Goal: Task Accomplishment & Management: Complete application form

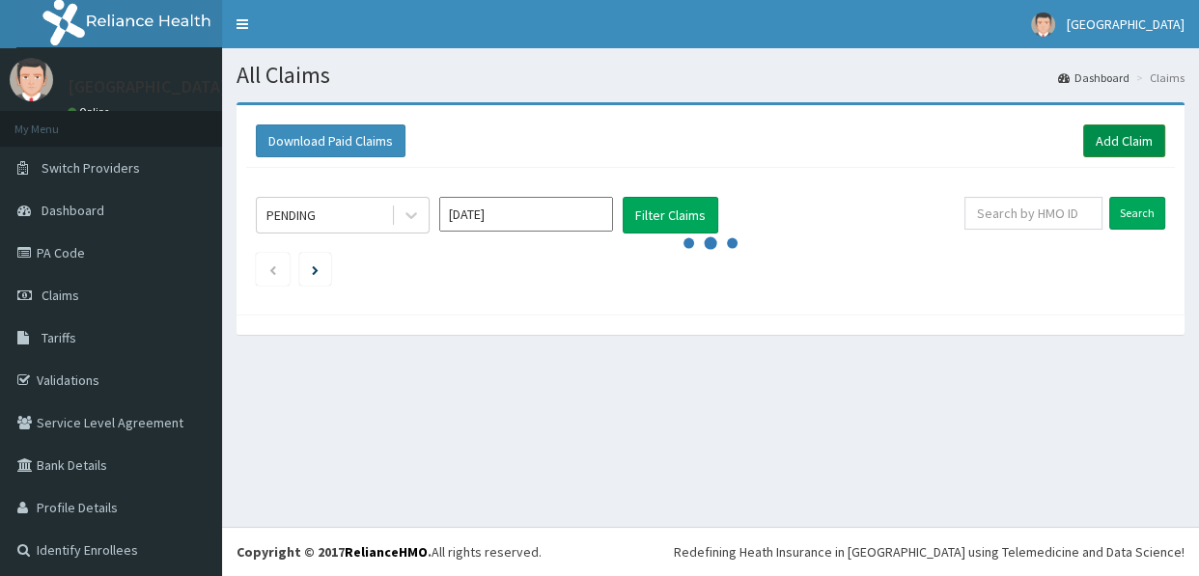
click at [1111, 130] on link "Add Claim" at bounding box center [1124, 141] width 82 height 33
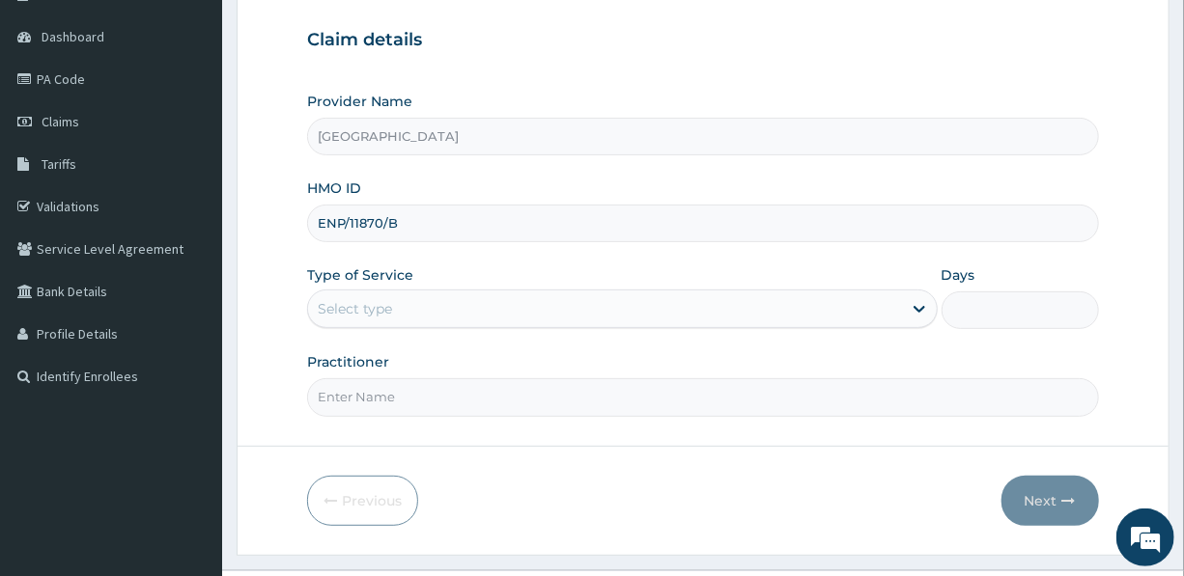
scroll to position [175, 0]
type input "ENP/11870/B"
click at [407, 299] on div "Select type" at bounding box center [604, 308] width 593 height 31
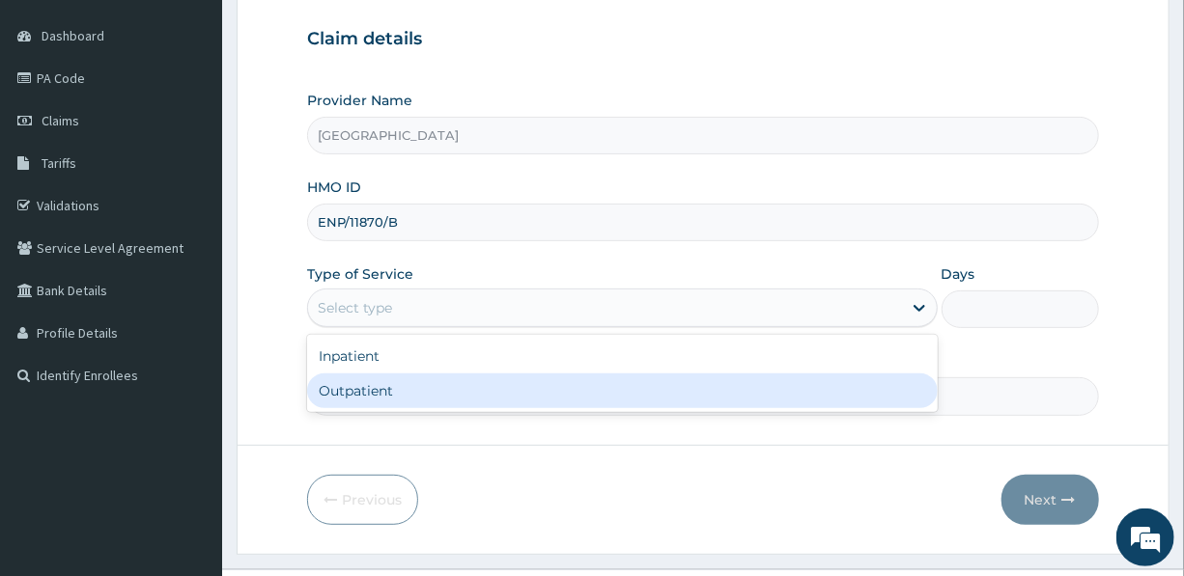
click at [422, 394] on div "Outpatient" at bounding box center [621, 391] width 629 height 35
type input "1"
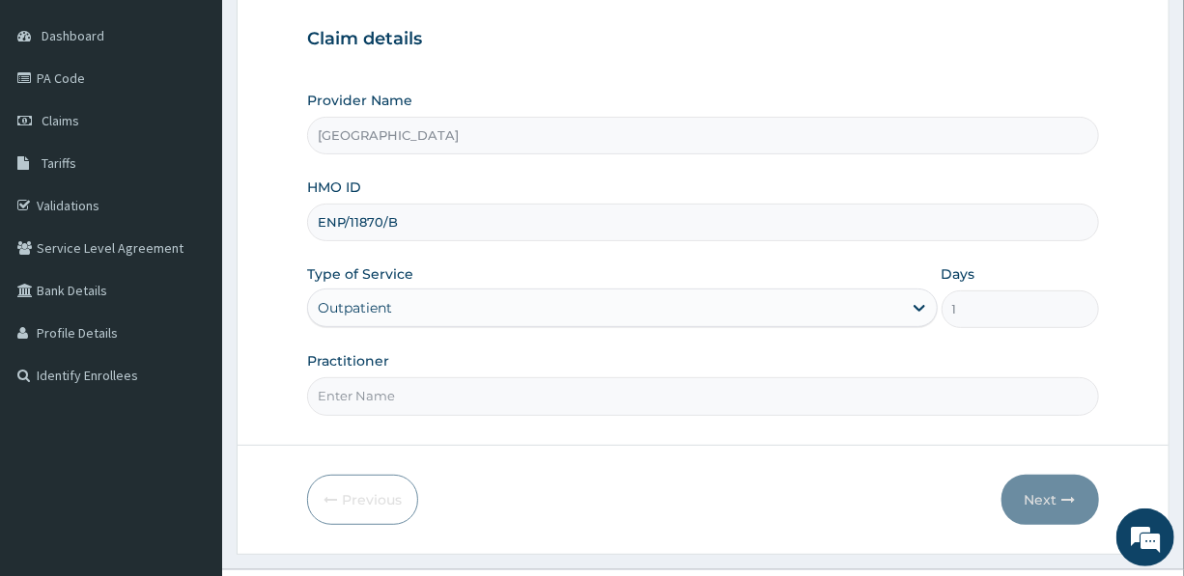
scroll to position [214, 0]
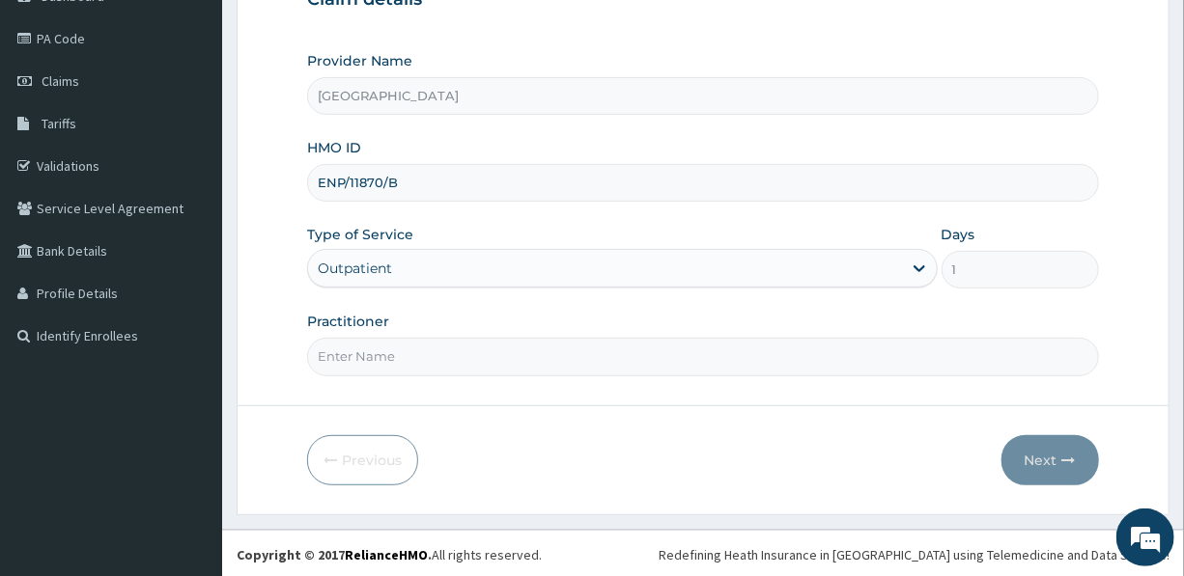
click at [456, 352] on input "Practitioner" at bounding box center [702, 357] width 791 height 38
type input "DR. MRS. UDEALA L."
click at [1037, 443] on button "Next" at bounding box center [1050, 460] width 98 height 50
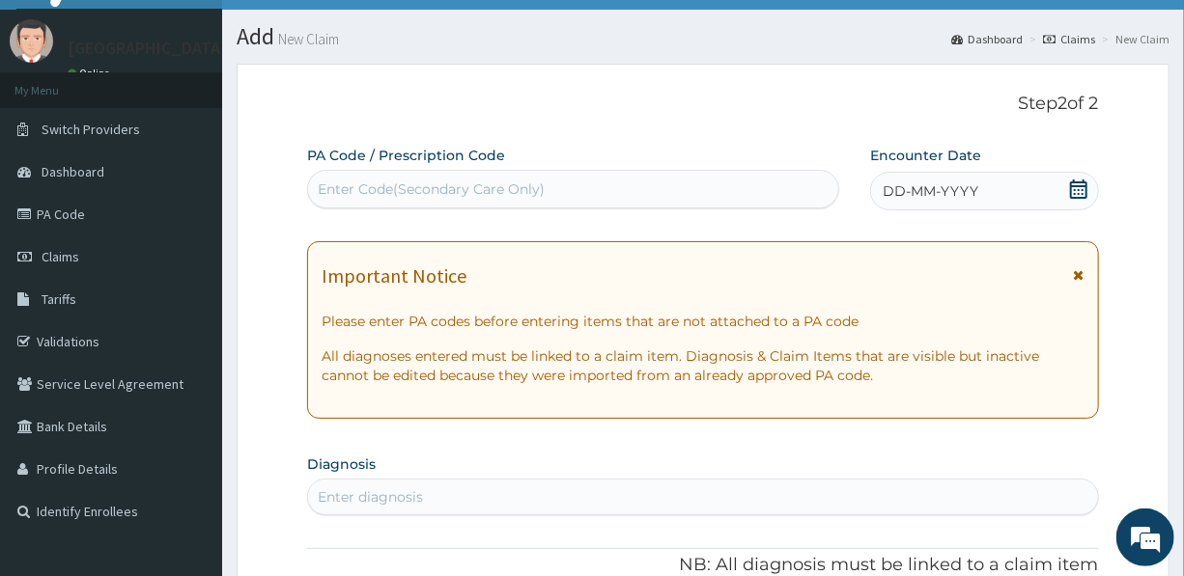
scroll to position [0, 0]
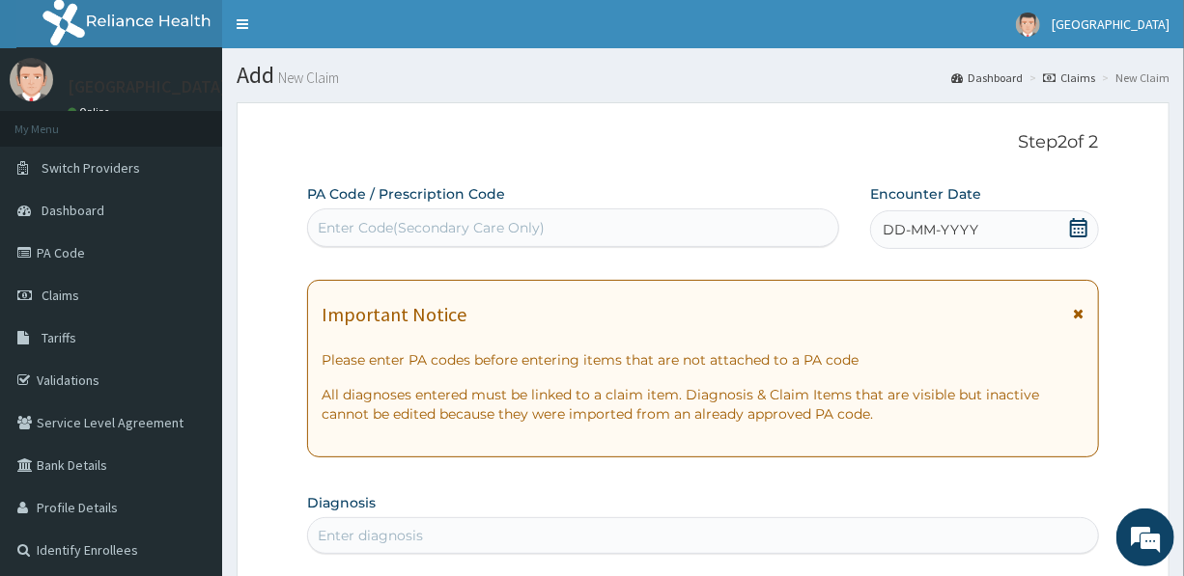
click at [461, 228] on div "Enter Code(Secondary Care Only)" at bounding box center [431, 227] width 227 height 19
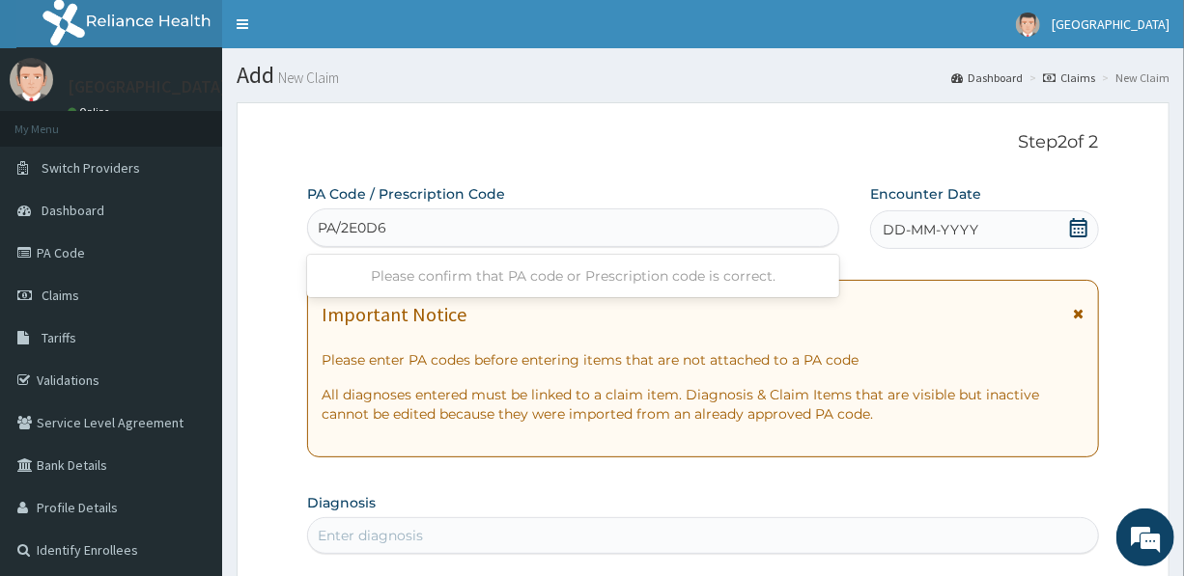
type input "PA/2E0D68"
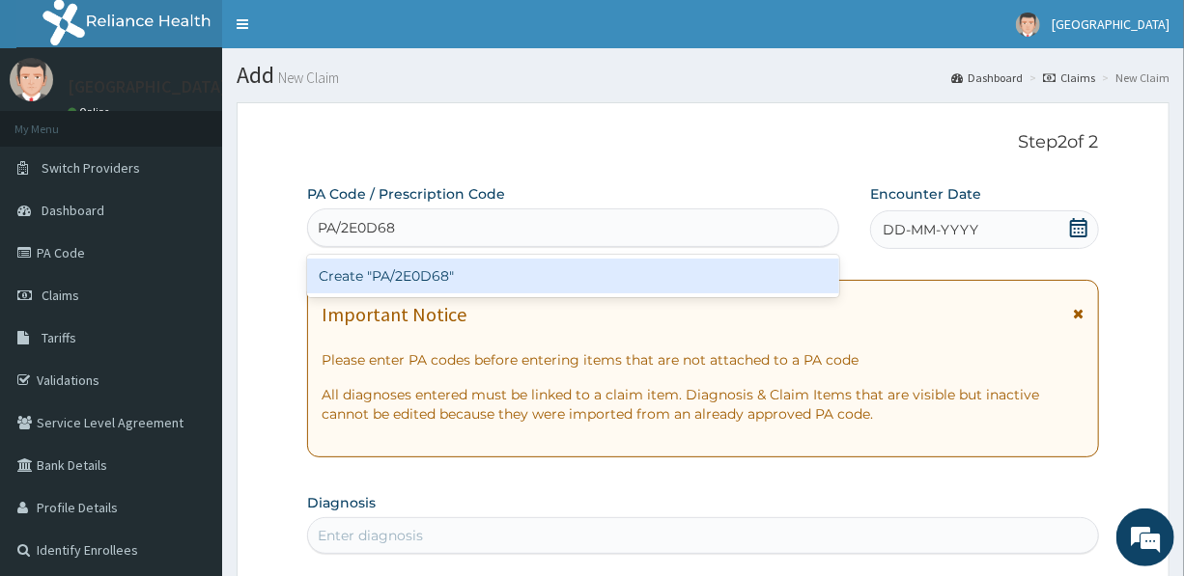
click at [440, 273] on div "Create "PA/2E0D68"" at bounding box center [573, 276] width 532 height 35
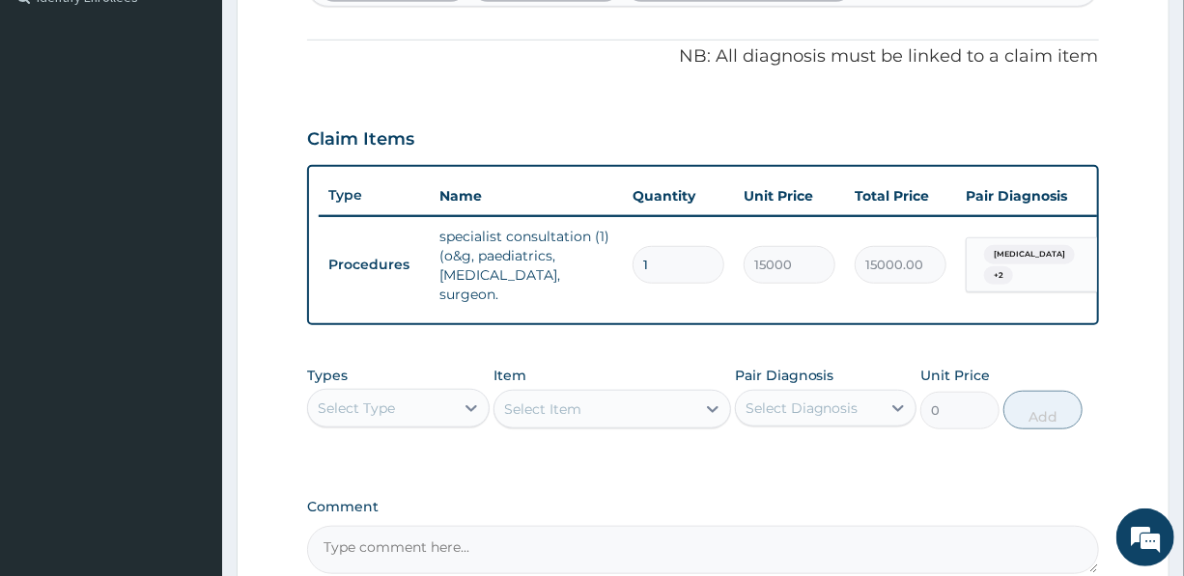
scroll to position [614, 0]
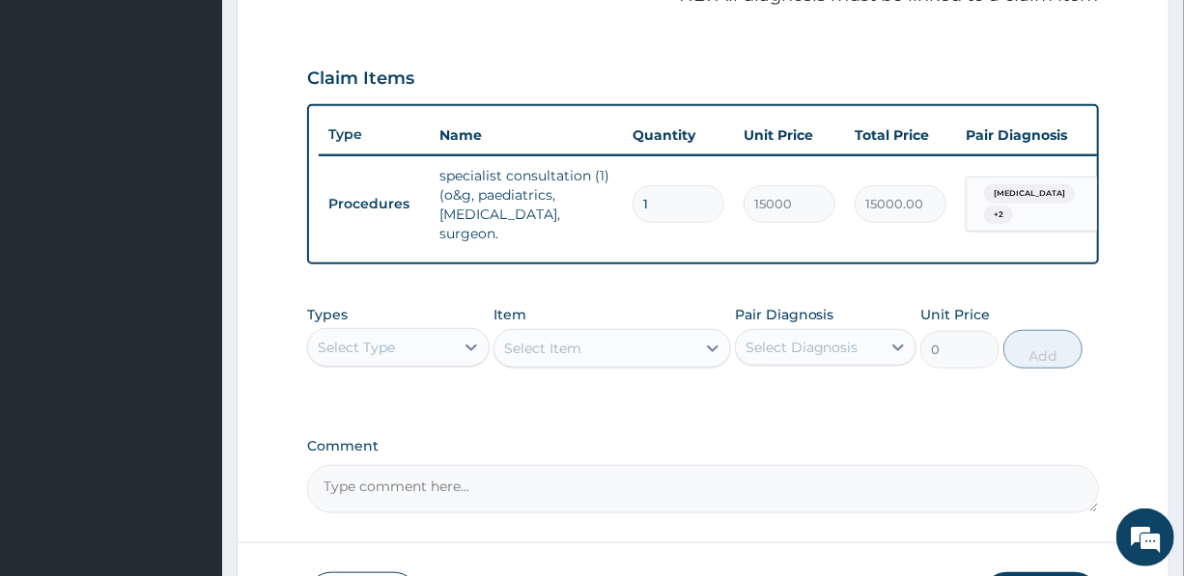
click at [388, 338] on div "Select Type" at bounding box center [356, 347] width 77 height 19
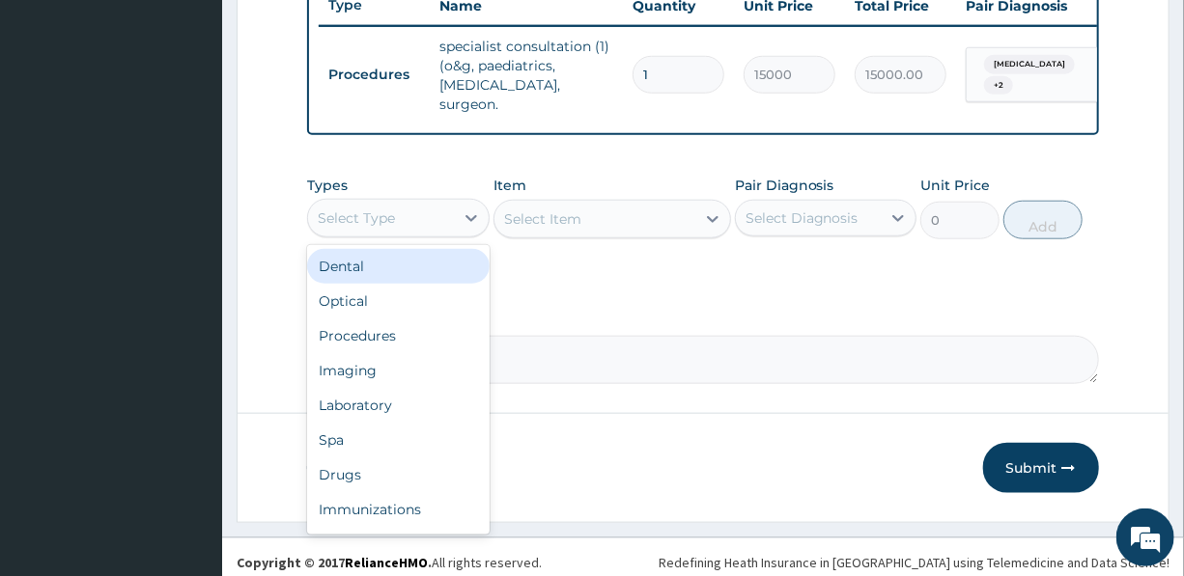
scroll to position [747, 0]
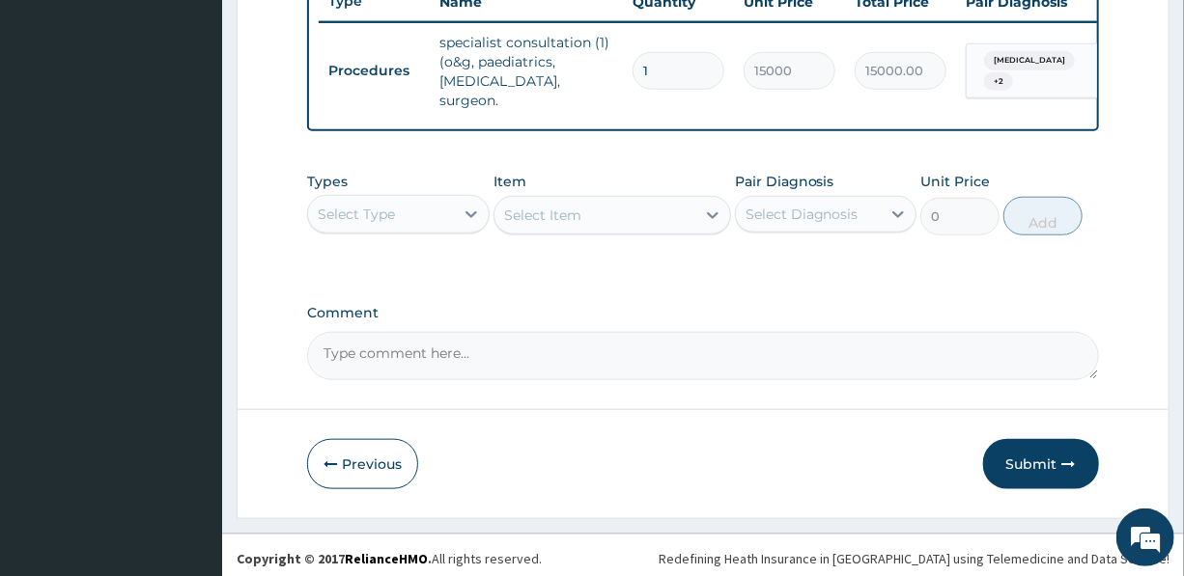
click at [368, 205] on div "Select Type" at bounding box center [356, 214] width 77 height 19
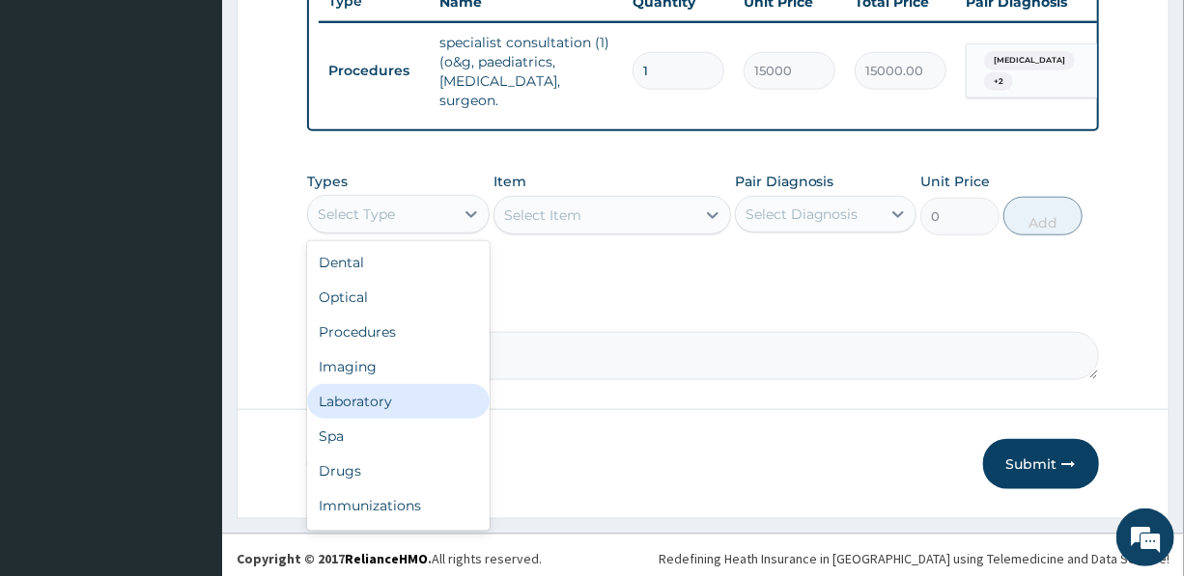
click at [367, 397] on div "Laboratory" at bounding box center [398, 401] width 182 height 35
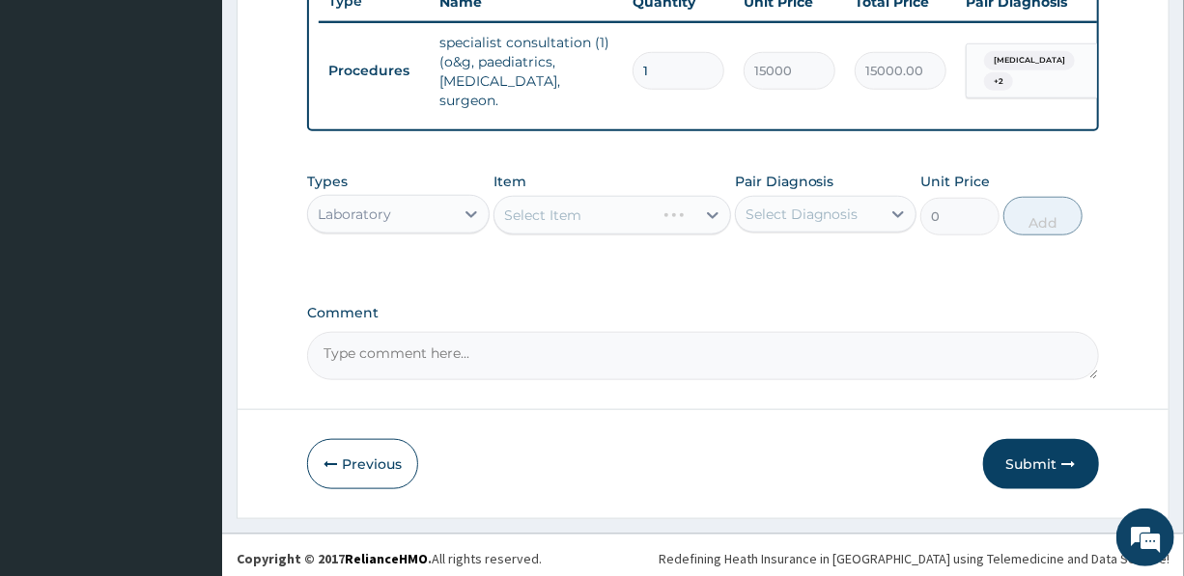
click at [565, 203] on div "Select Item" at bounding box center [612, 215] width 238 height 39
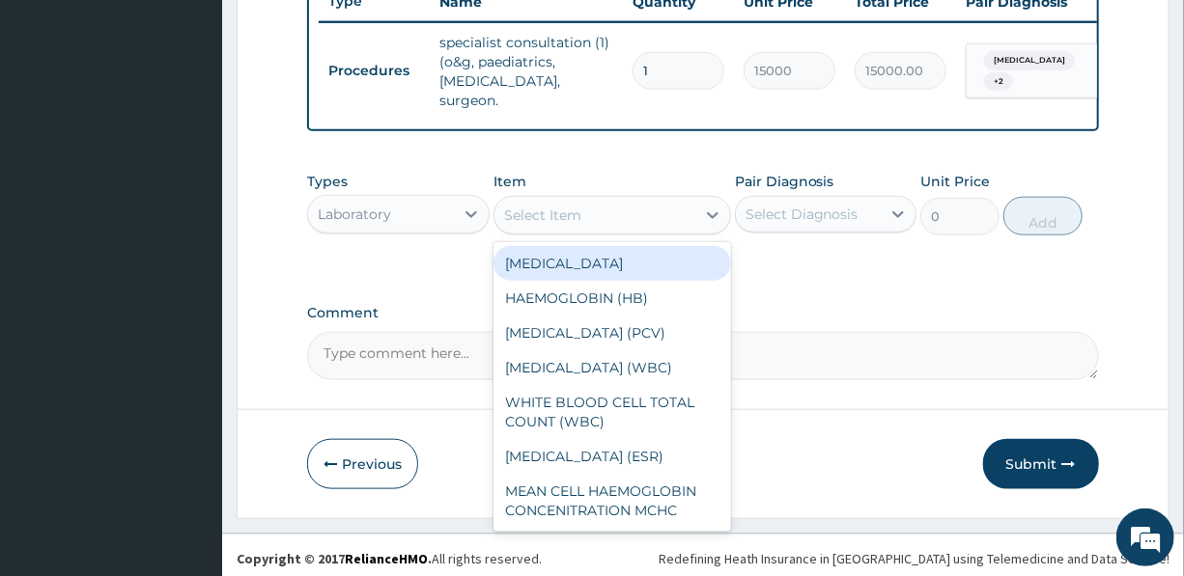
click at [568, 209] on div "Select Item" at bounding box center [542, 215] width 77 height 19
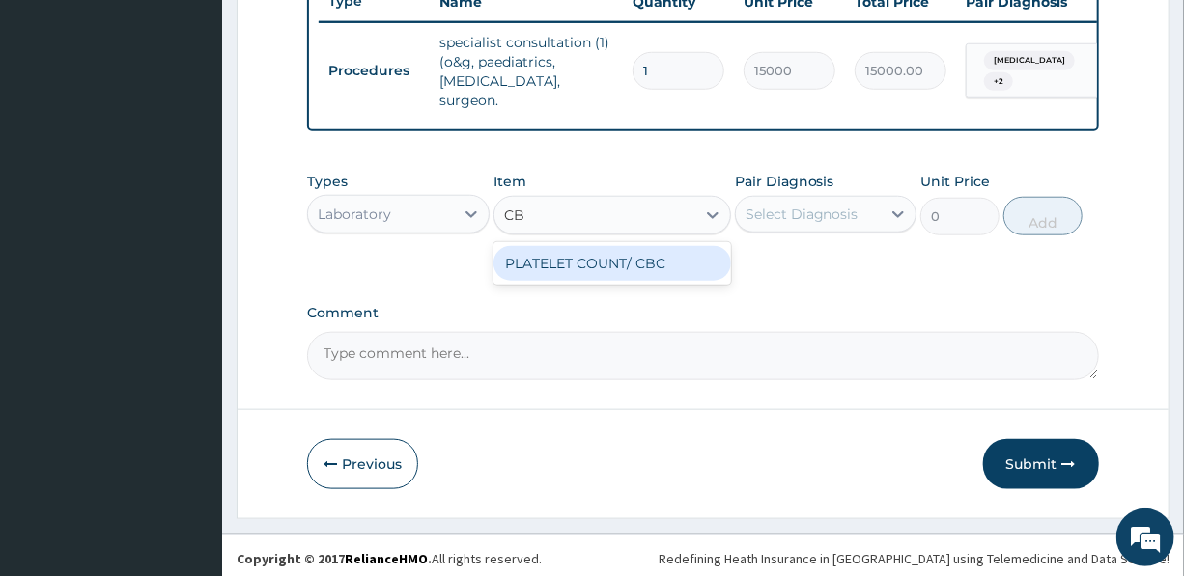
type input "CBC"
click at [599, 269] on div "PLATELET COUNT/ CBC" at bounding box center [612, 263] width 238 height 35
type input "5000"
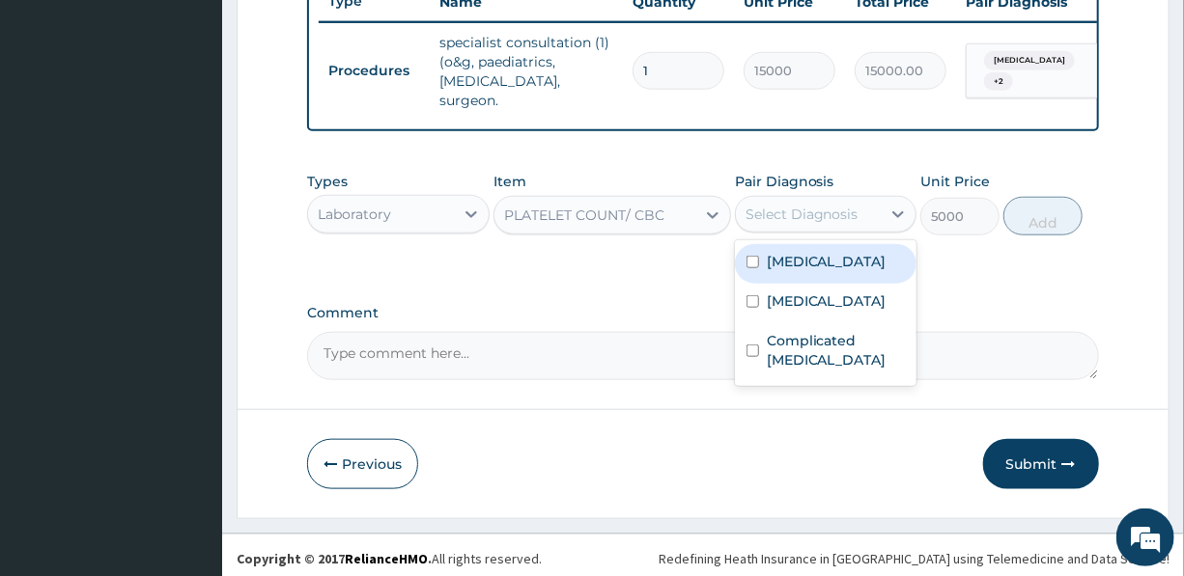
click at [852, 211] on div "Select Diagnosis" at bounding box center [808, 214] width 145 height 31
click at [831, 253] on div "[MEDICAL_DATA]" at bounding box center [826, 264] width 182 height 40
checkbox input "true"
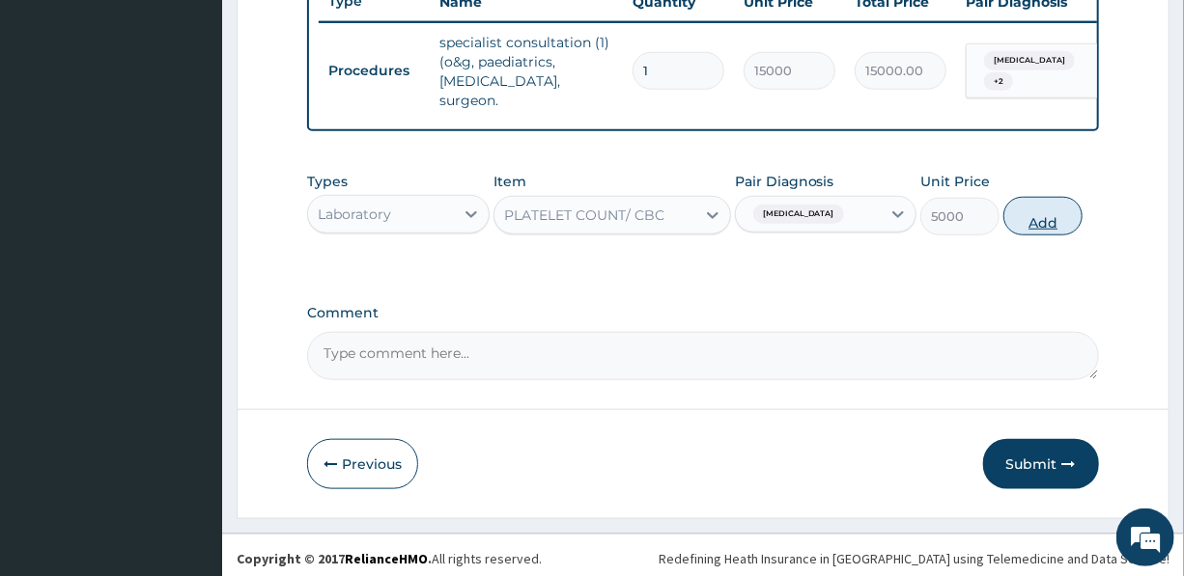
click at [1046, 211] on button "Add" at bounding box center [1042, 216] width 79 height 39
type input "0"
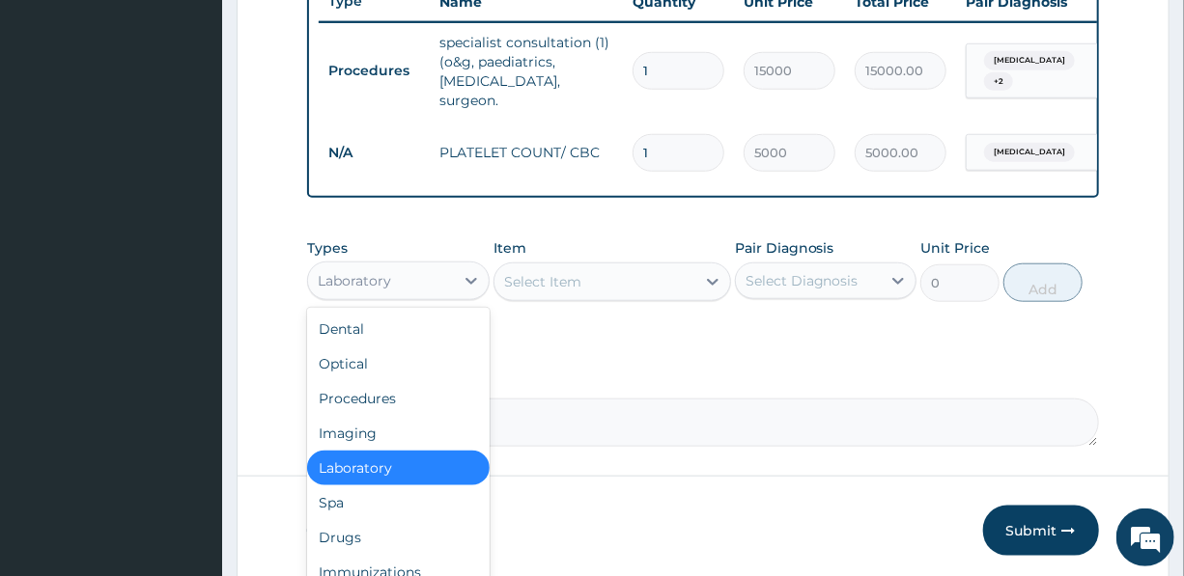
click at [399, 269] on div "Laboratory" at bounding box center [380, 281] width 145 height 31
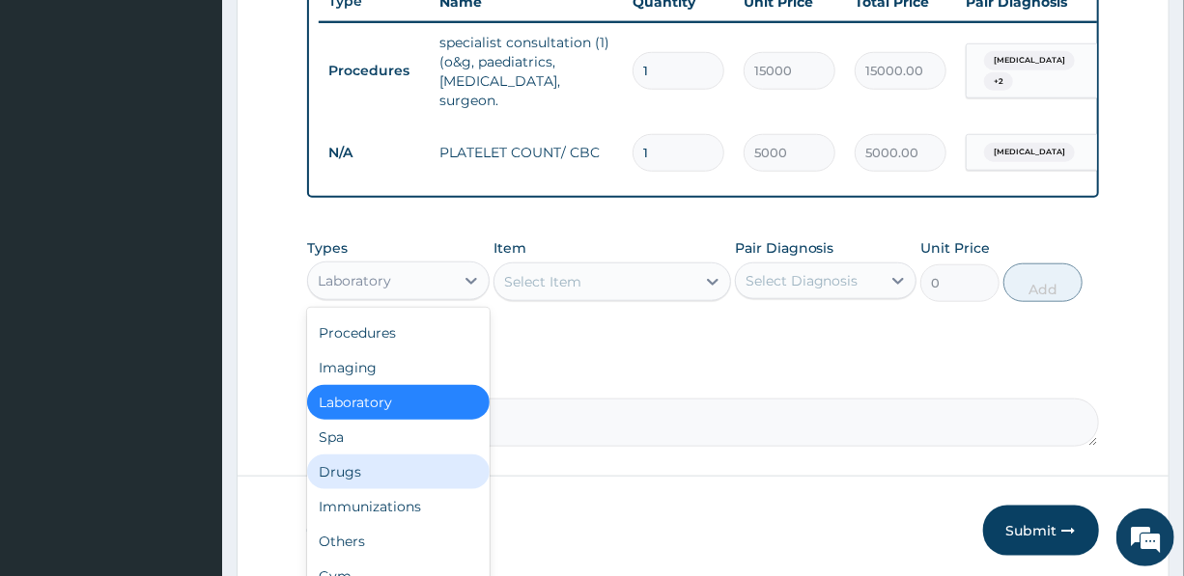
click at [335, 469] on div "Drugs" at bounding box center [398, 472] width 182 height 35
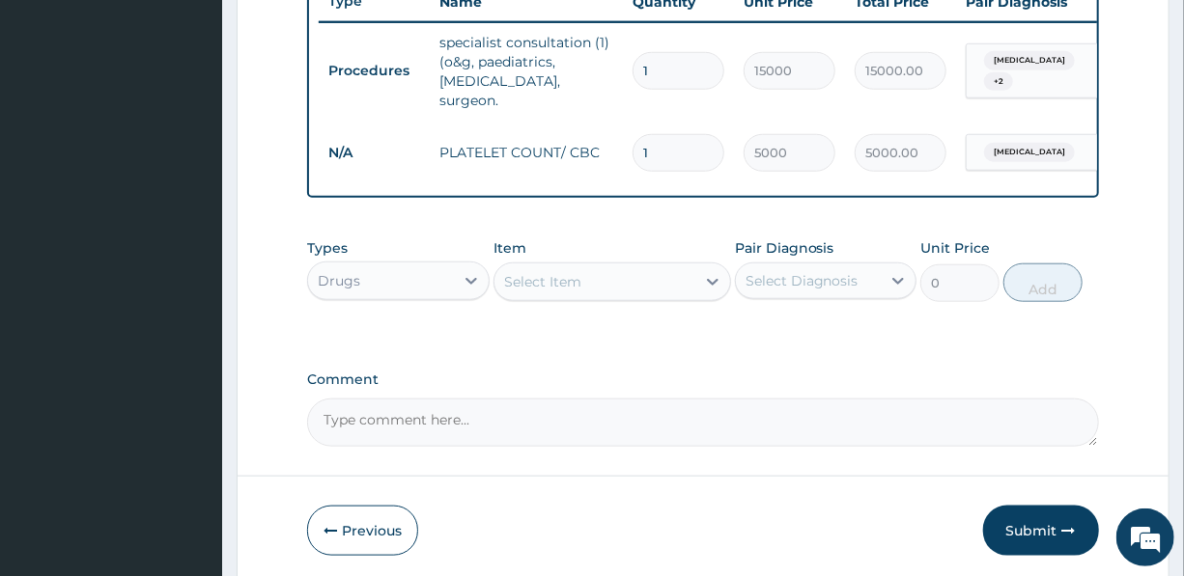
click at [588, 271] on div "Select Item" at bounding box center [594, 281] width 201 height 31
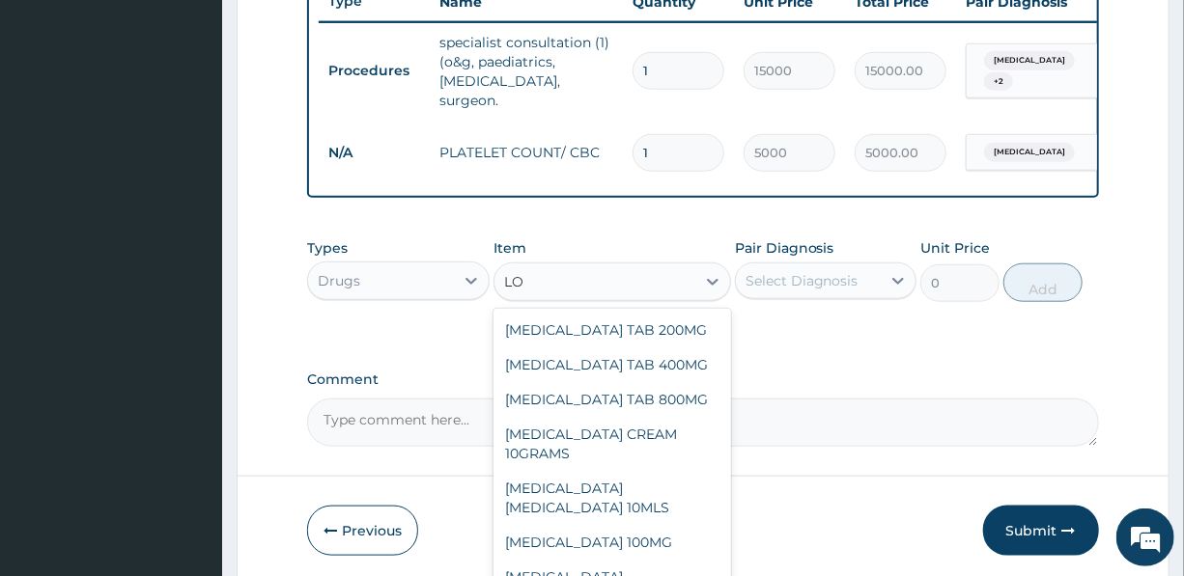
type input "L"
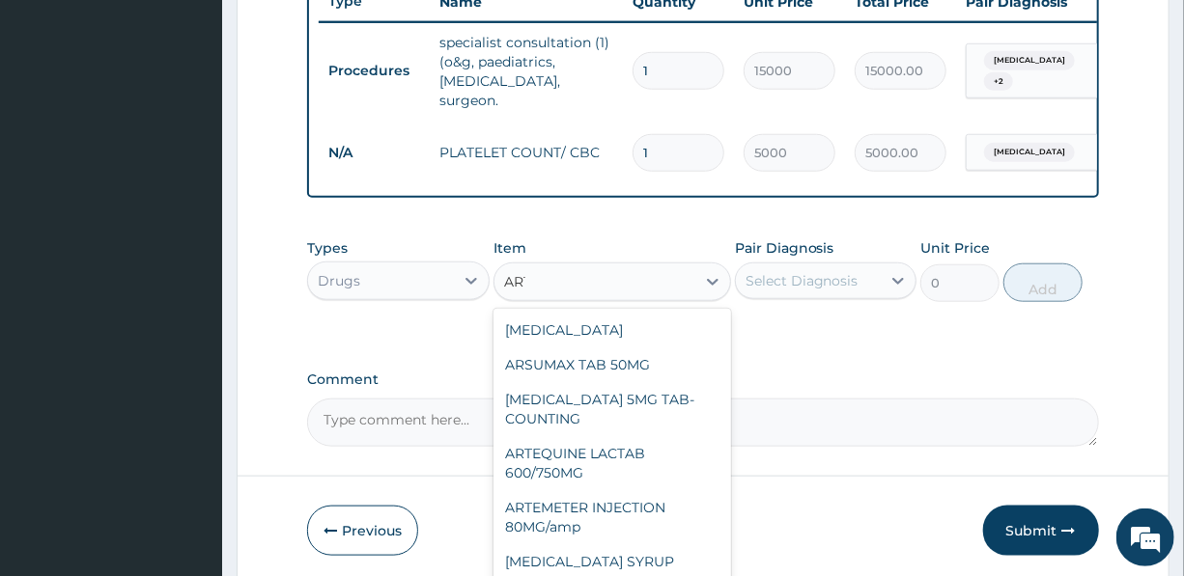
type input "ARTE"
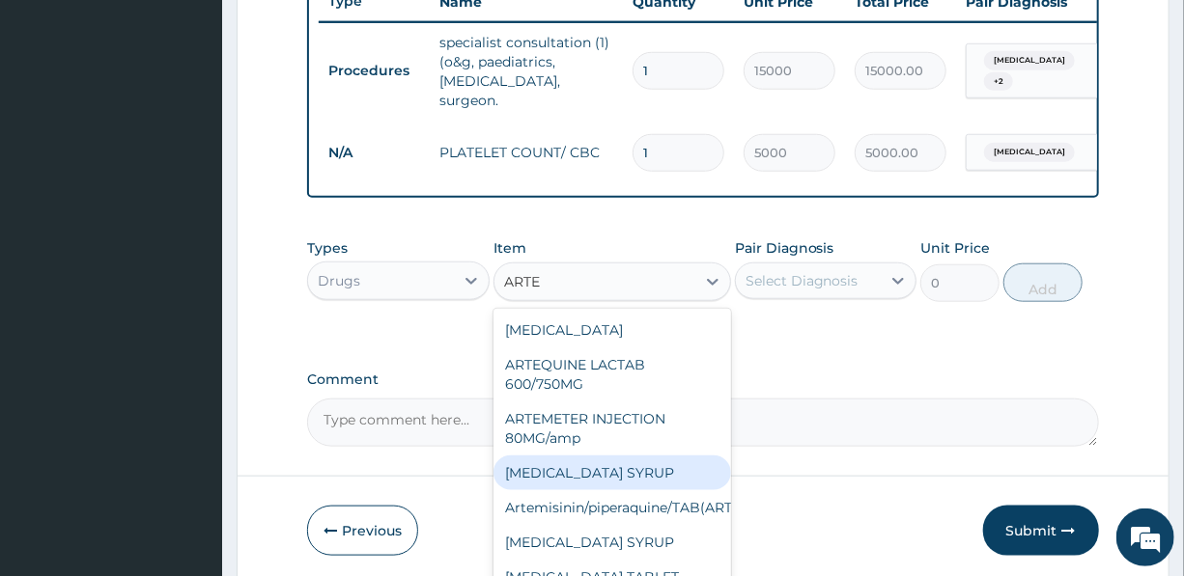
click at [599, 467] on div "[MEDICAL_DATA] SYRUP" at bounding box center [612, 473] width 238 height 35
type input "3000"
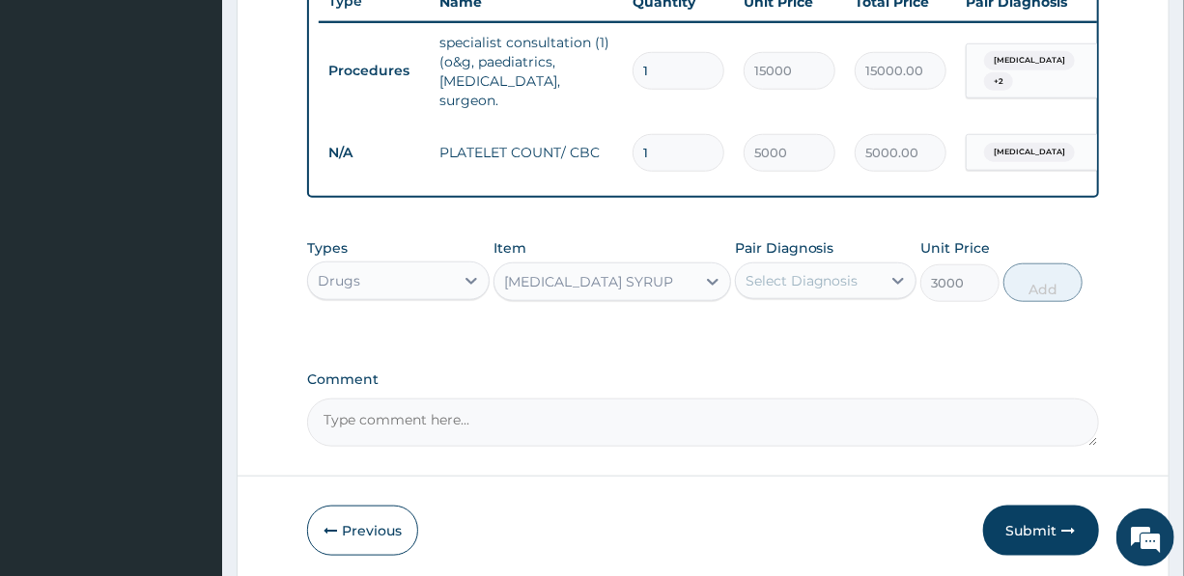
click at [811, 276] on div "Select Diagnosis" at bounding box center [801, 280] width 113 height 19
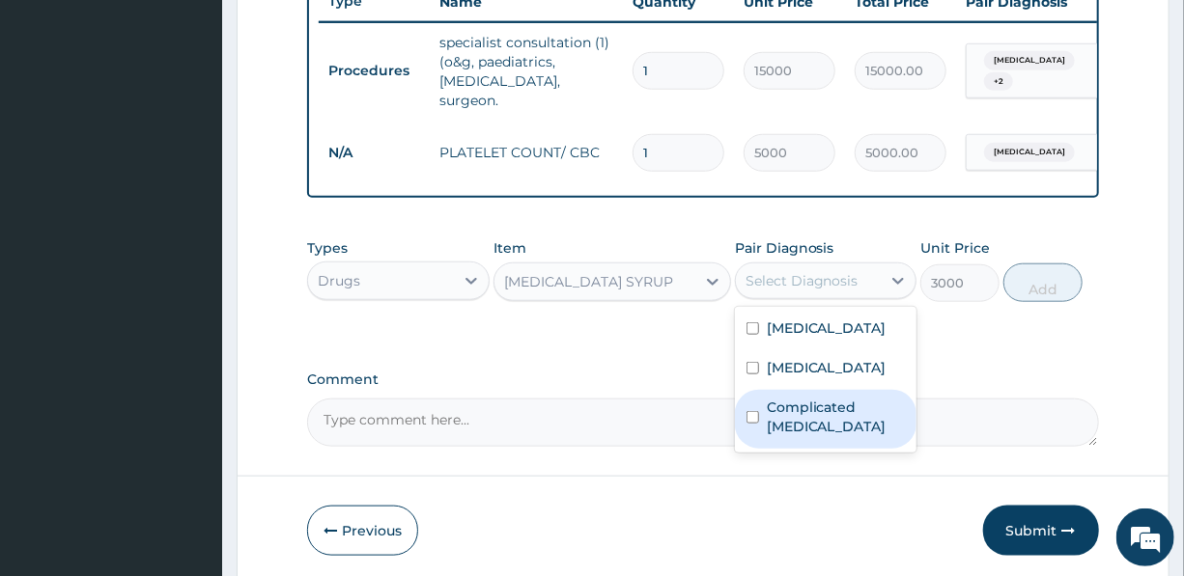
click at [816, 428] on label "Complicated [MEDICAL_DATA]" at bounding box center [836, 417] width 138 height 39
checkbox input "true"
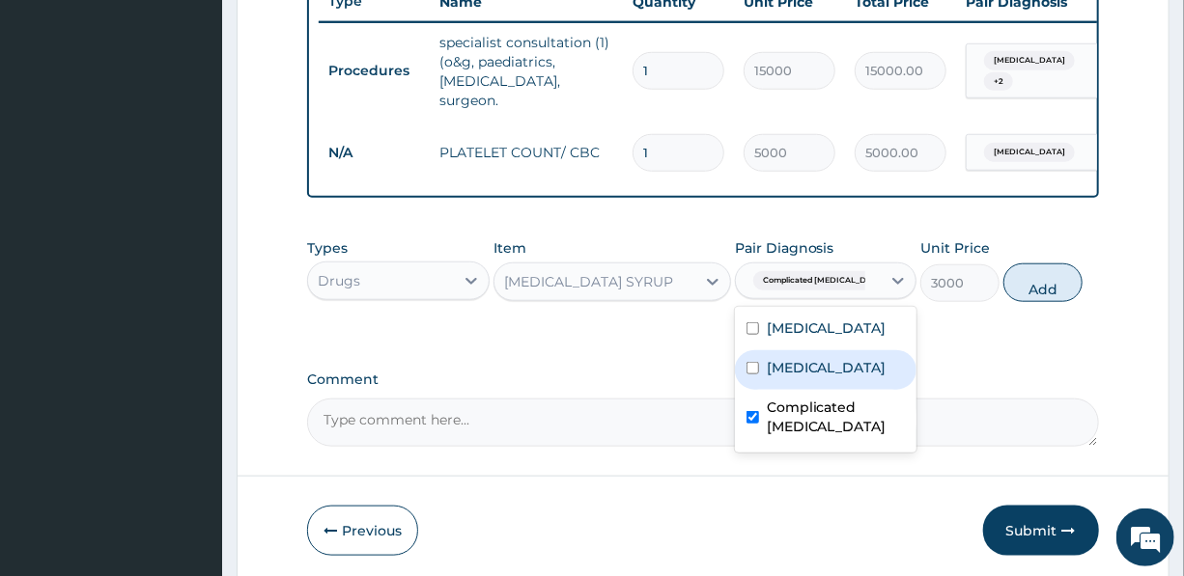
click at [1061, 275] on button "Add" at bounding box center [1042, 283] width 79 height 39
type input "0"
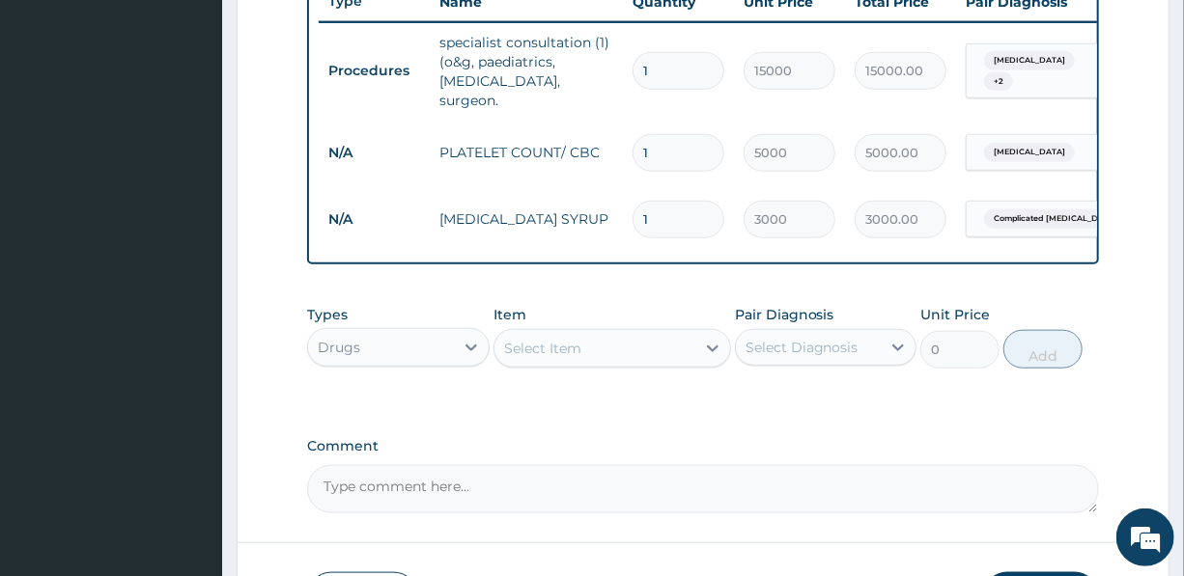
click at [368, 344] on div "Drugs" at bounding box center [380, 347] width 145 height 31
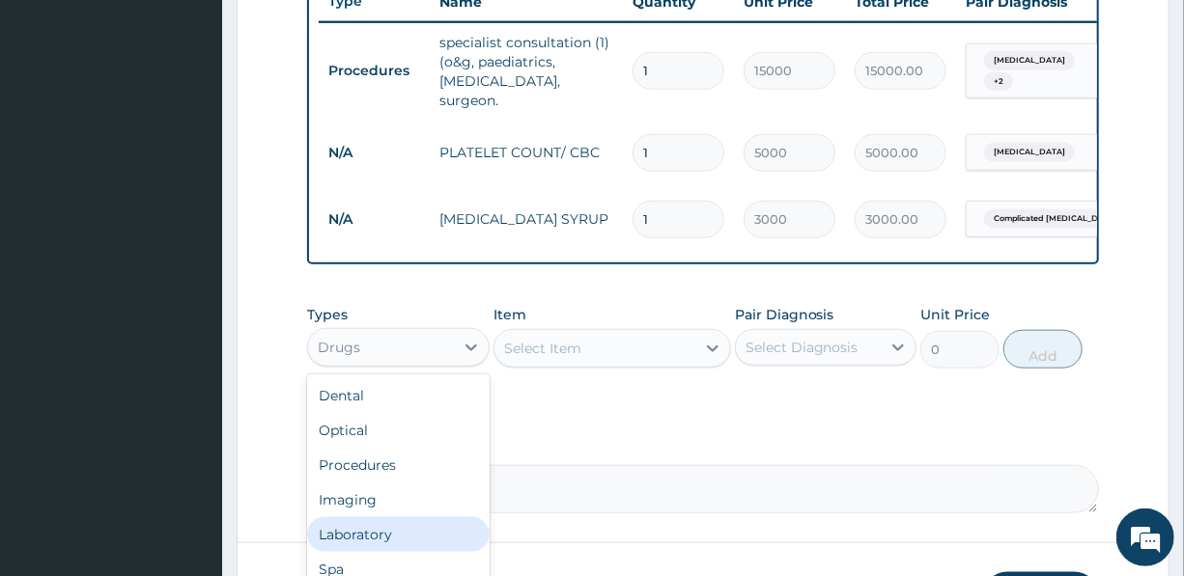
click at [550, 342] on div "Select Item" at bounding box center [542, 348] width 77 height 19
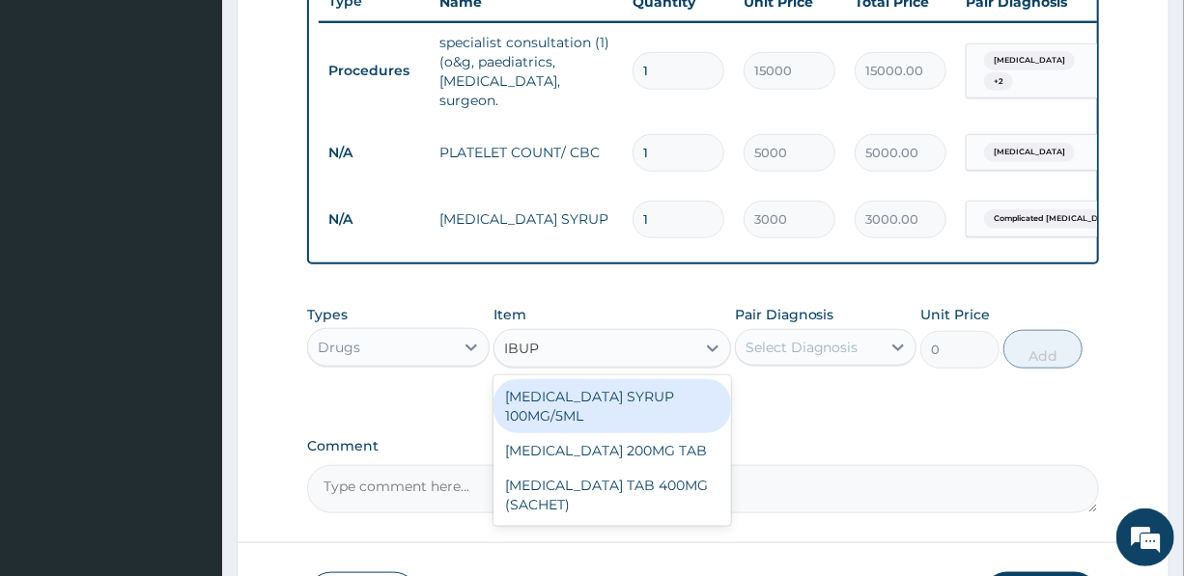
type input "IBUPR"
click at [614, 396] on div "[MEDICAL_DATA] SYRUP 100MG/5ML" at bounding box center [612, 406] width 238 height 54
type input "1500"
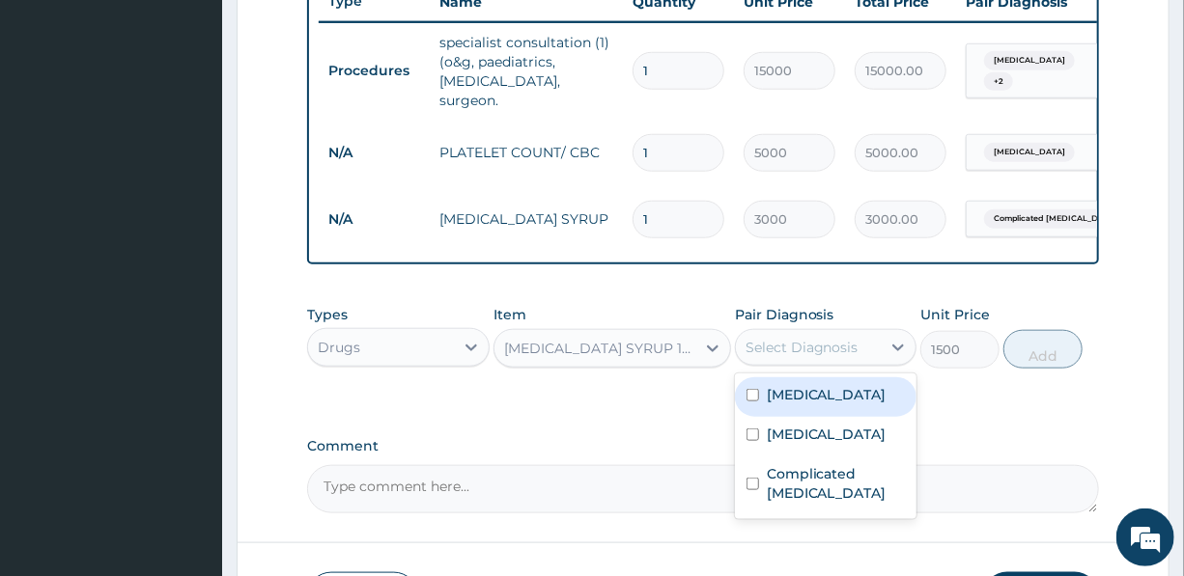
click at [823, 343] on div "Select Diagnosis" at bounding box center [801, 347] width 113 height 19
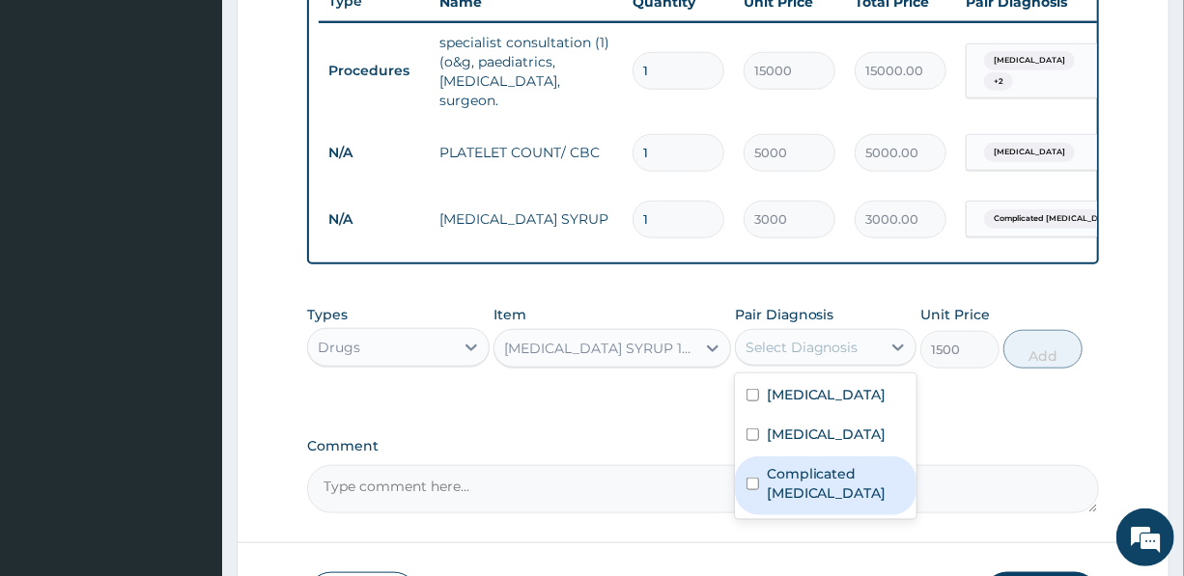
click at [829, 495] on label "Complicated [MEDICAL_DATA]" at bounding box center [836, 483] width 138 height 39
checkbox input "true"
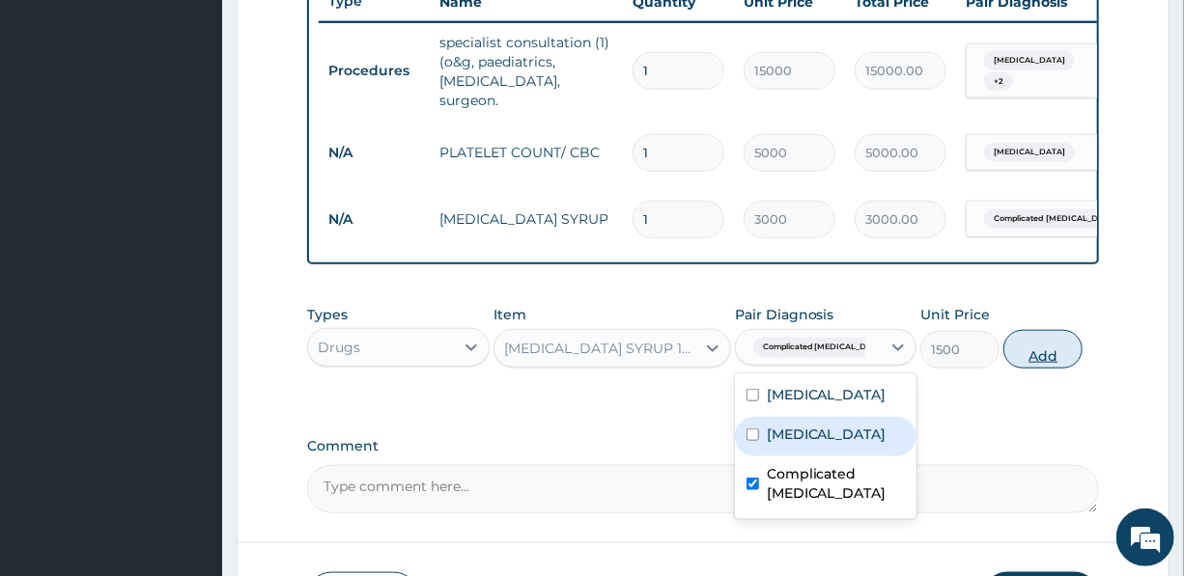
click at [1052, 344] on button "Add" at bounding box center [1042, 349] width 79 height 39
type input "0"
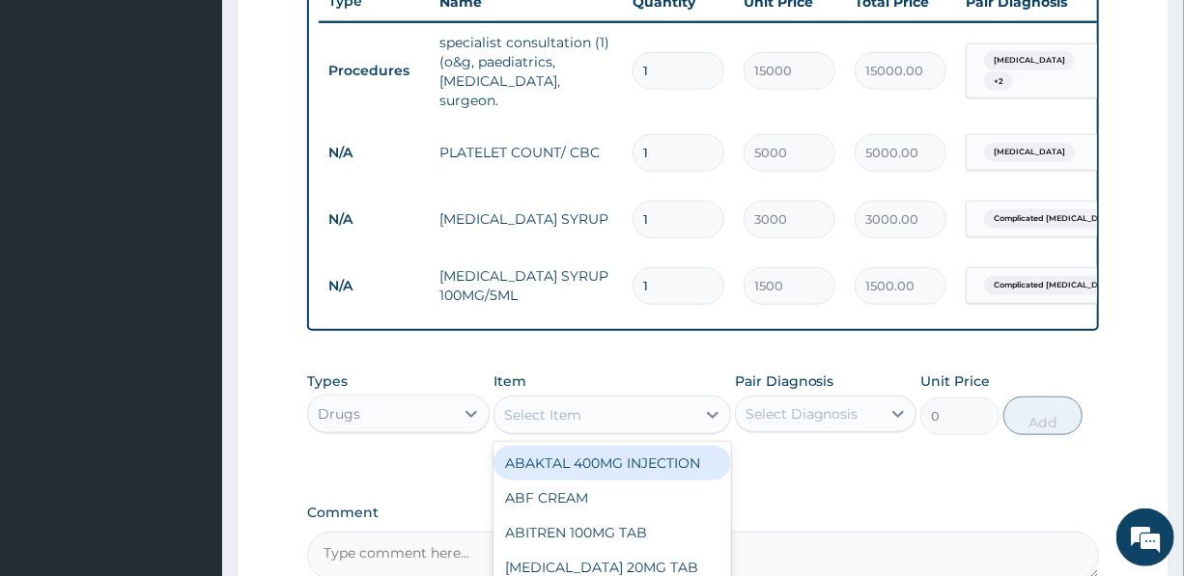
click at [593, 407] on div "Select Item" at bounding box center [594, 415] width 201 height 31
type input "C"
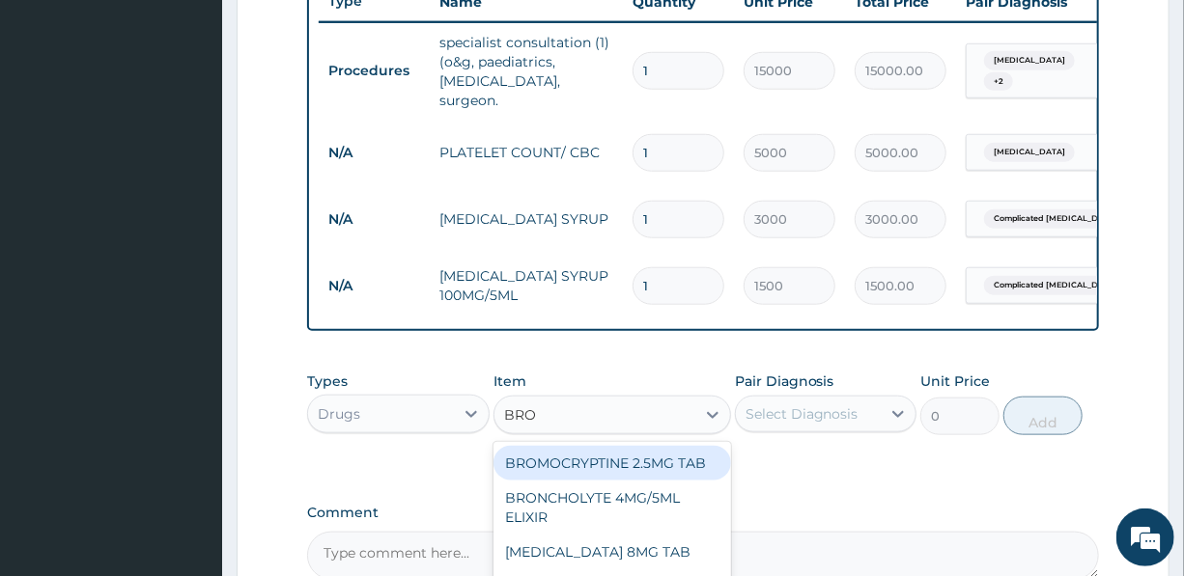
type input "BRON"
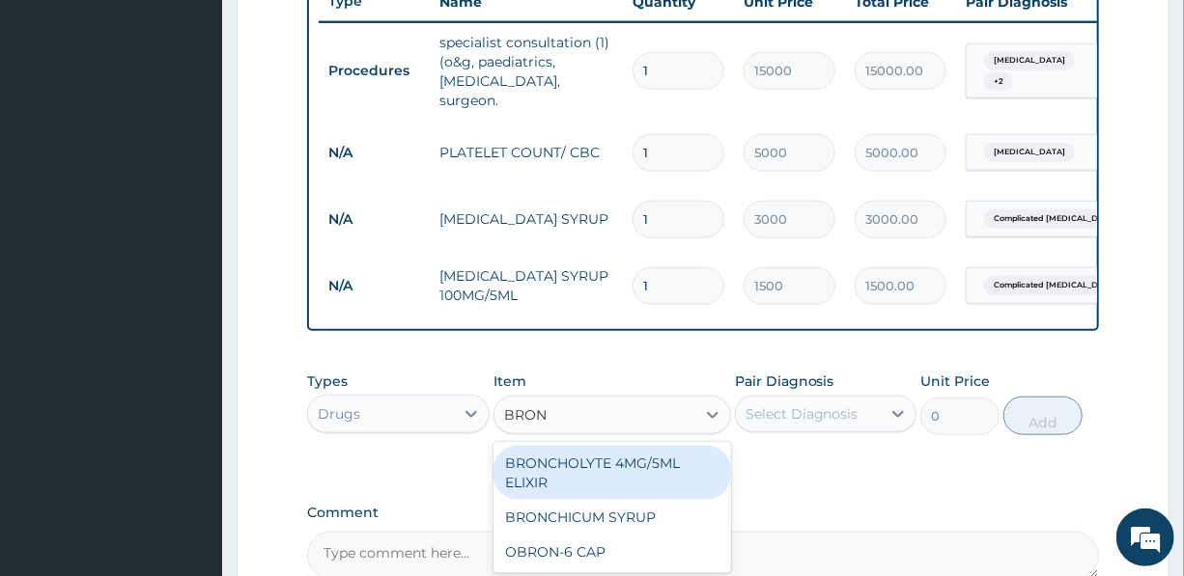
click at [589, 472] on div "BRONCHOLYTE 4MG/5ML ELIXIR" at bounding box center [612, 473] width 238 height 54
type input "1500"
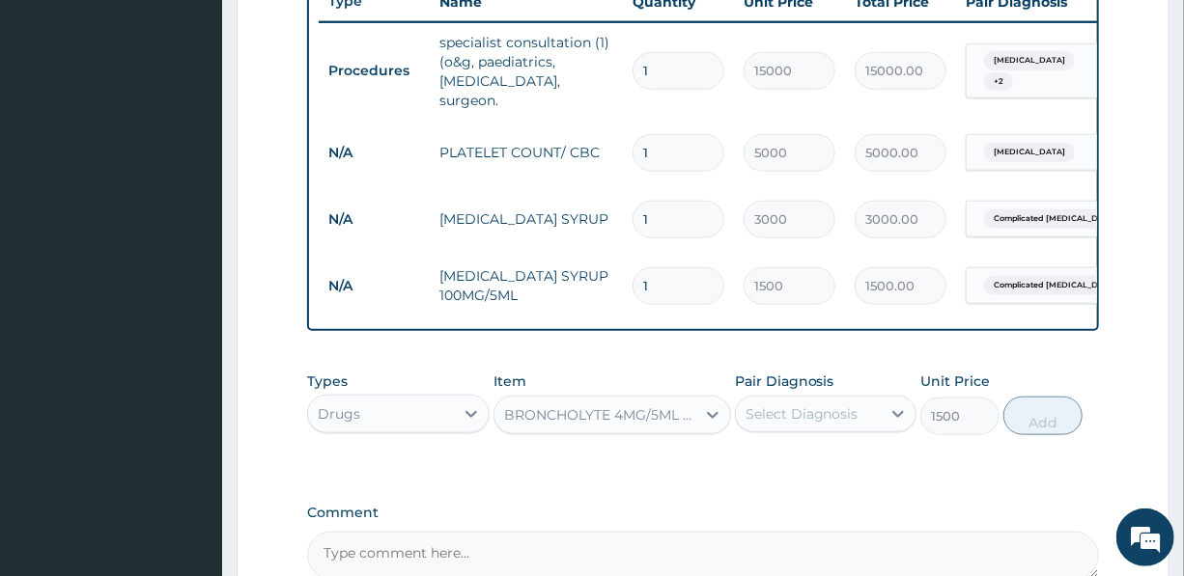
click at [852, 409] on div "Select Diagnosis" at bounding box center [808, 414] width 145 height 31
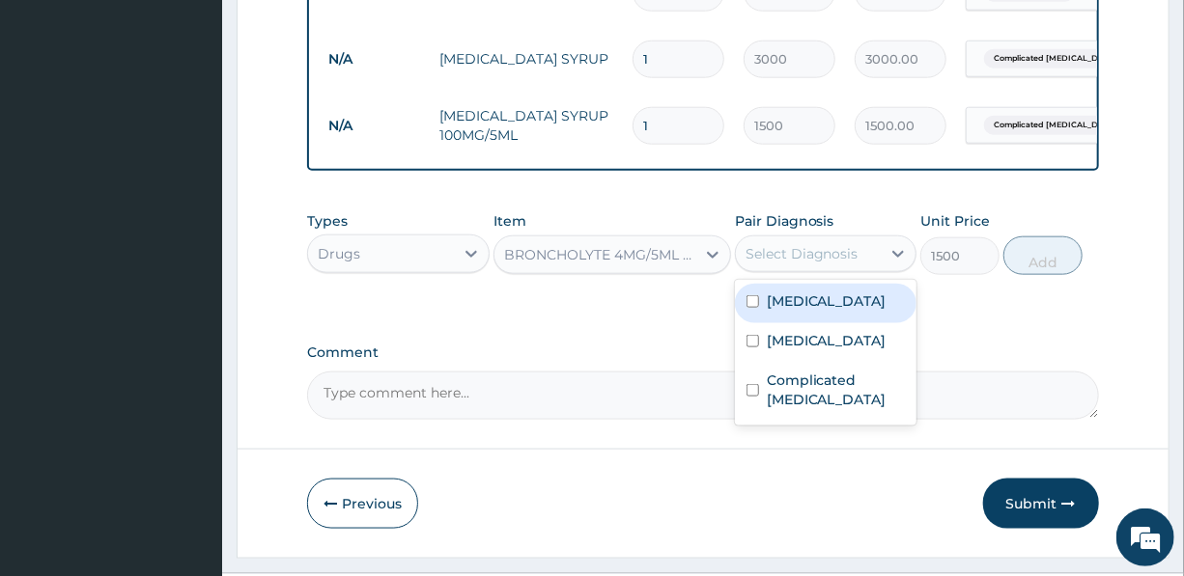
scroll to position [923, 0]
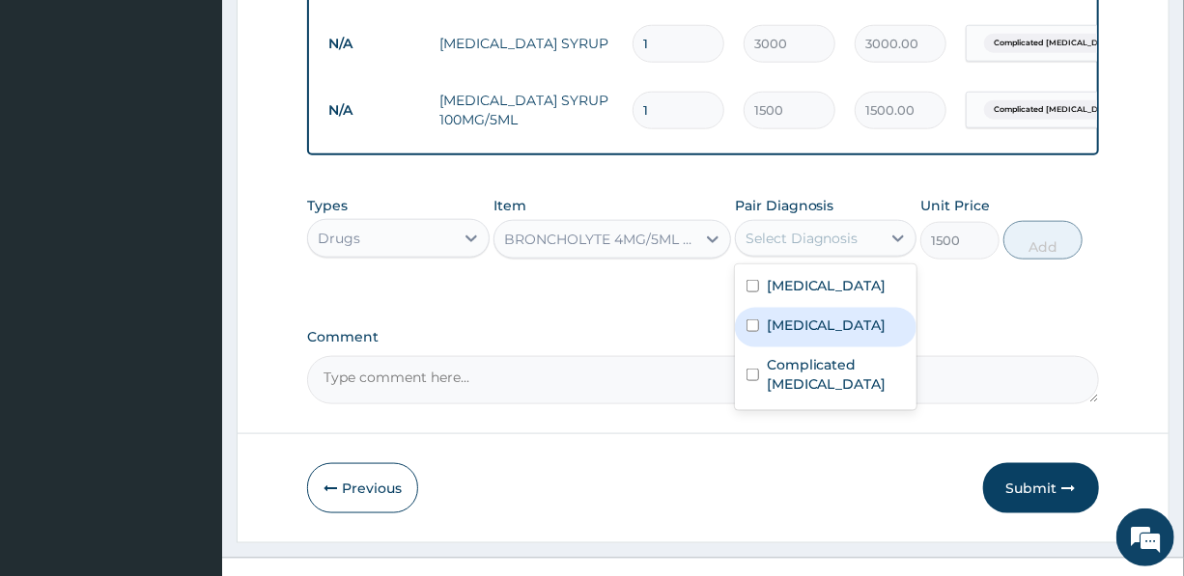
click at [829, 326] on label "[MEDICAL_DATA]" at bounding box center [827, 325] width 120 height 19
checkbox input "true"
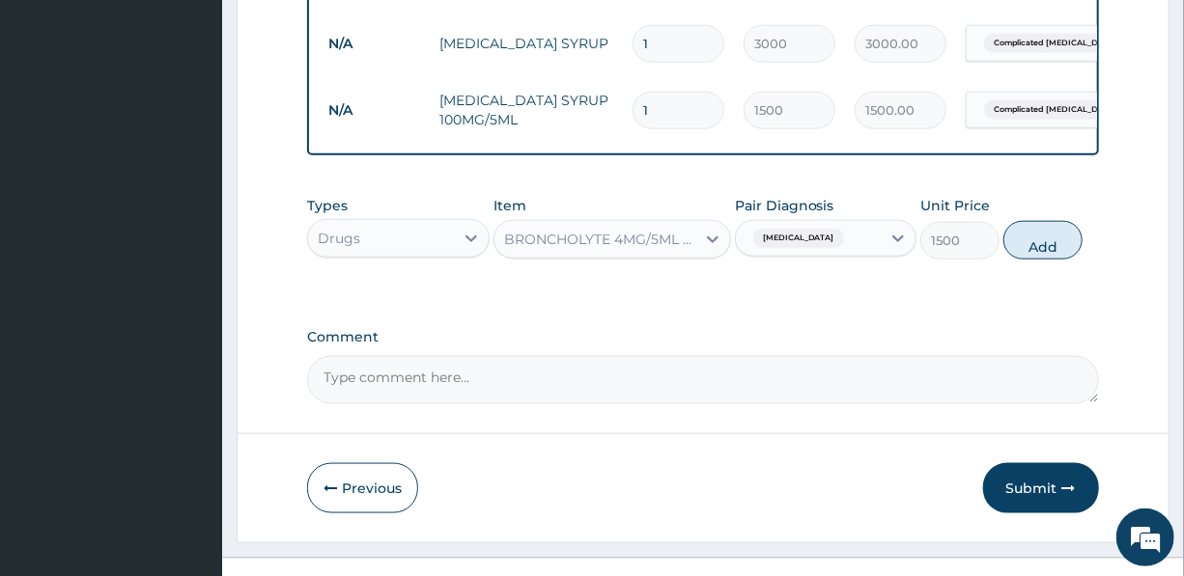
click at [1043, 236] on button "Add" at bounding box center [1042, 240] width 79 height 39
type input "0"
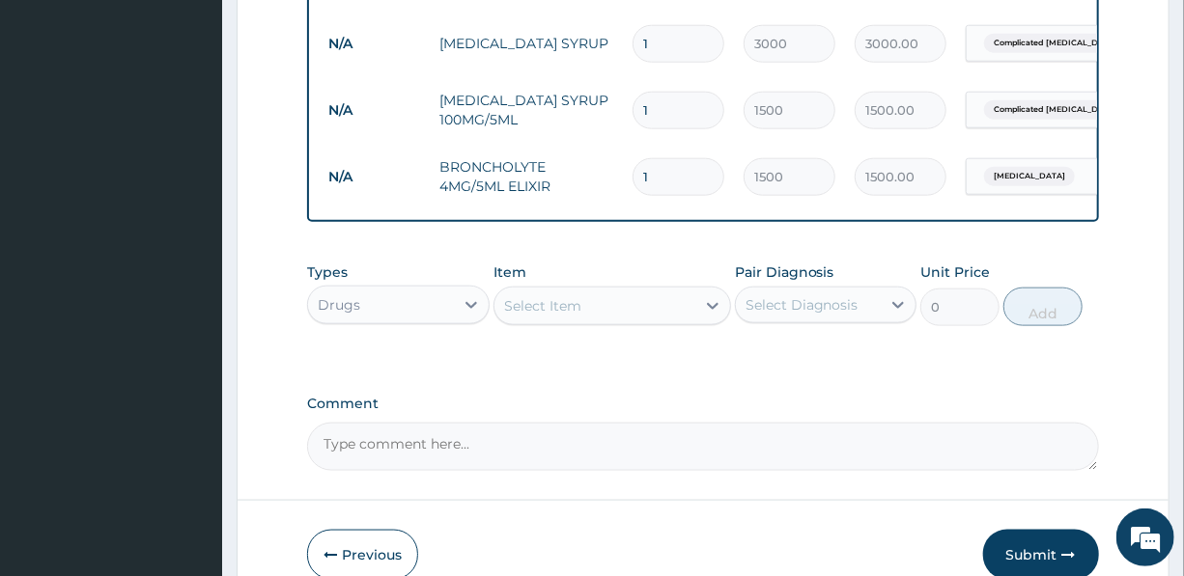
click at [563, 304] on div "Select Item" at bounding box center [542, 305] width 77 height 19
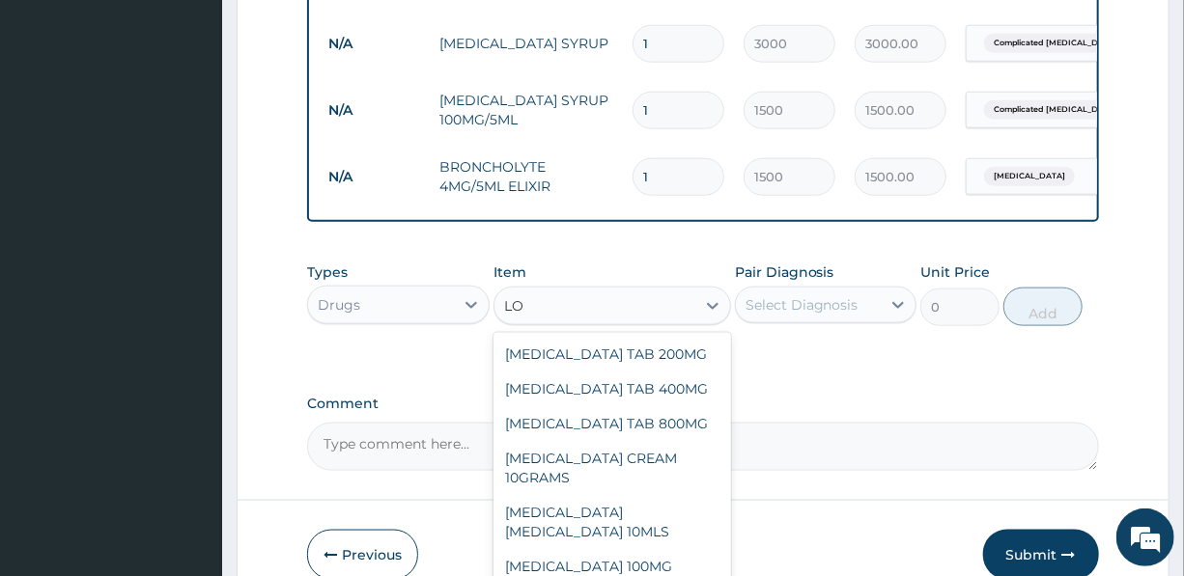
type input "L"
type input "C"
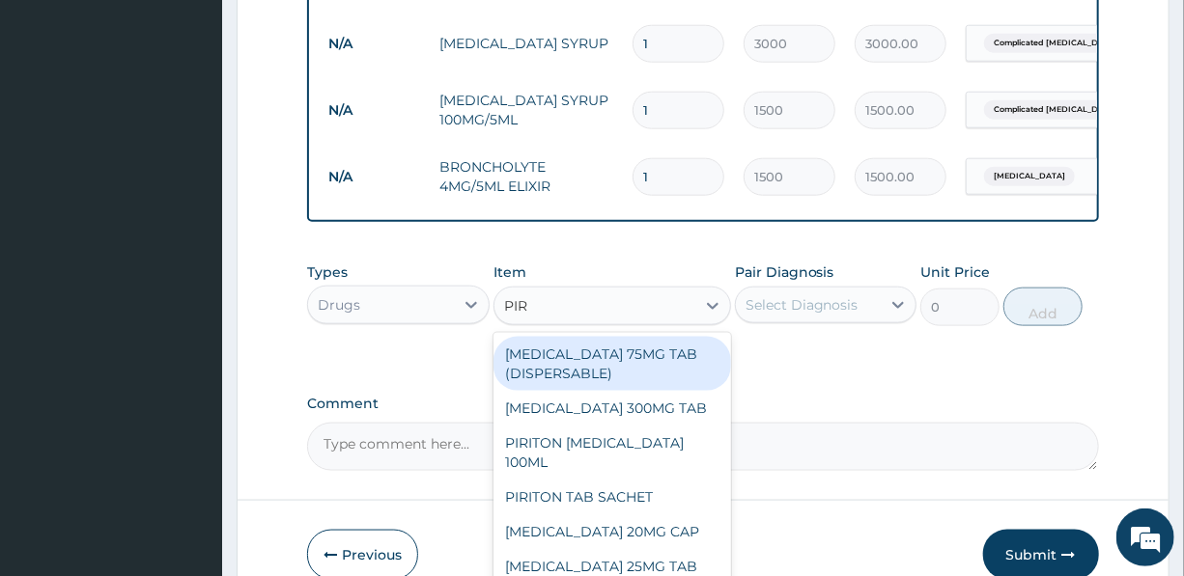
type input "PIRI"
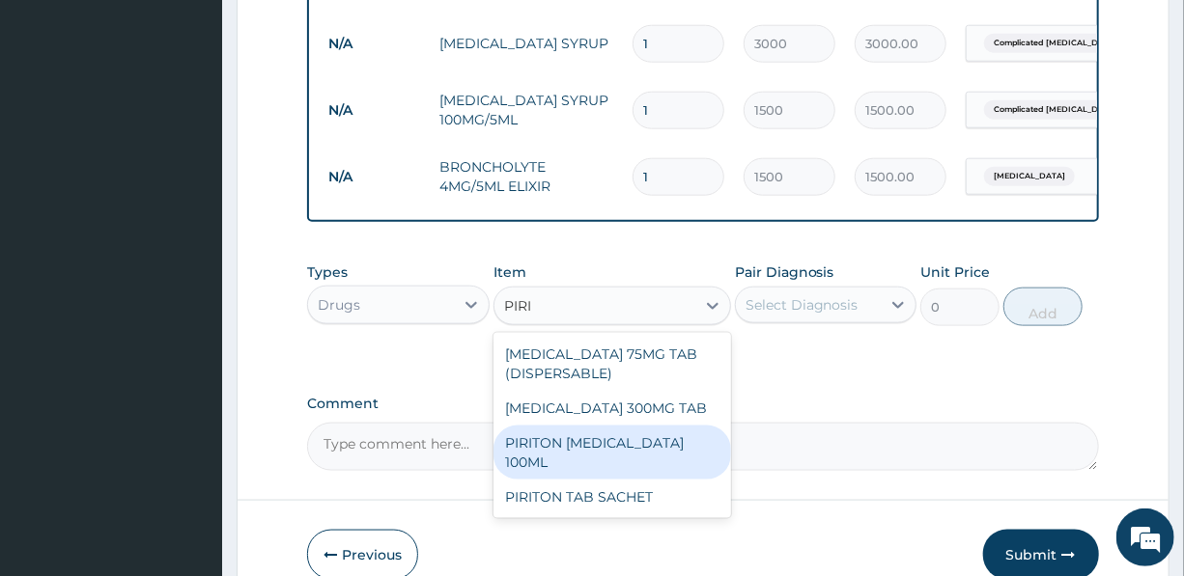
click at [633, 433] on div "PIRITON [MEDICAL_DATA] 100ML" at bounding box center [612, 453] width 238 height 54
type input "1500"
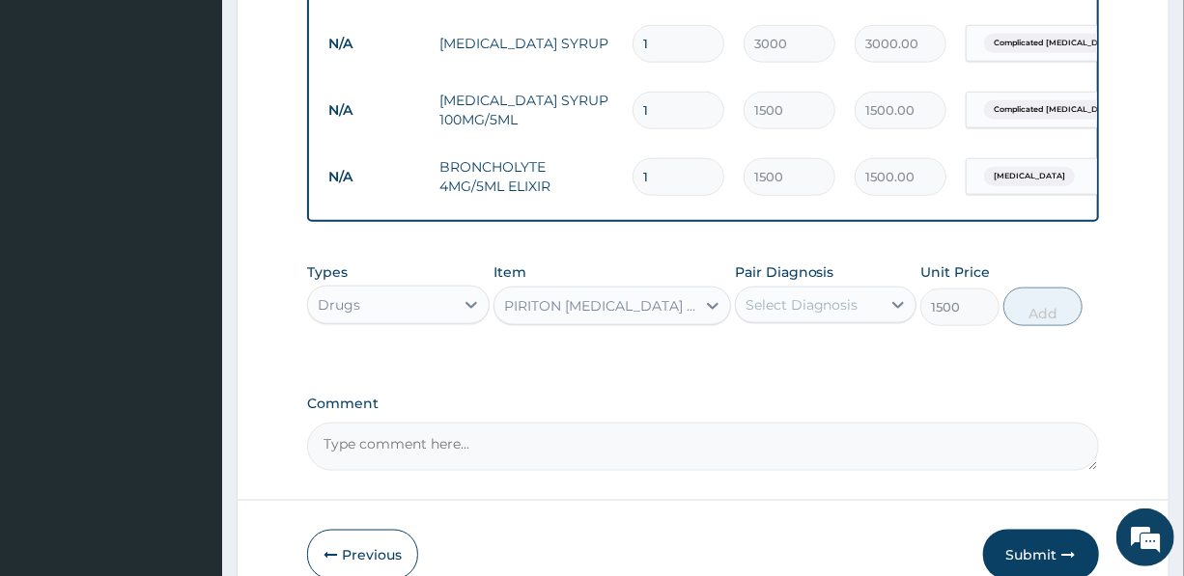
click at [821, 300] on div "Select Diagnosis" at bounding box center [801, 304] width 113 height 19
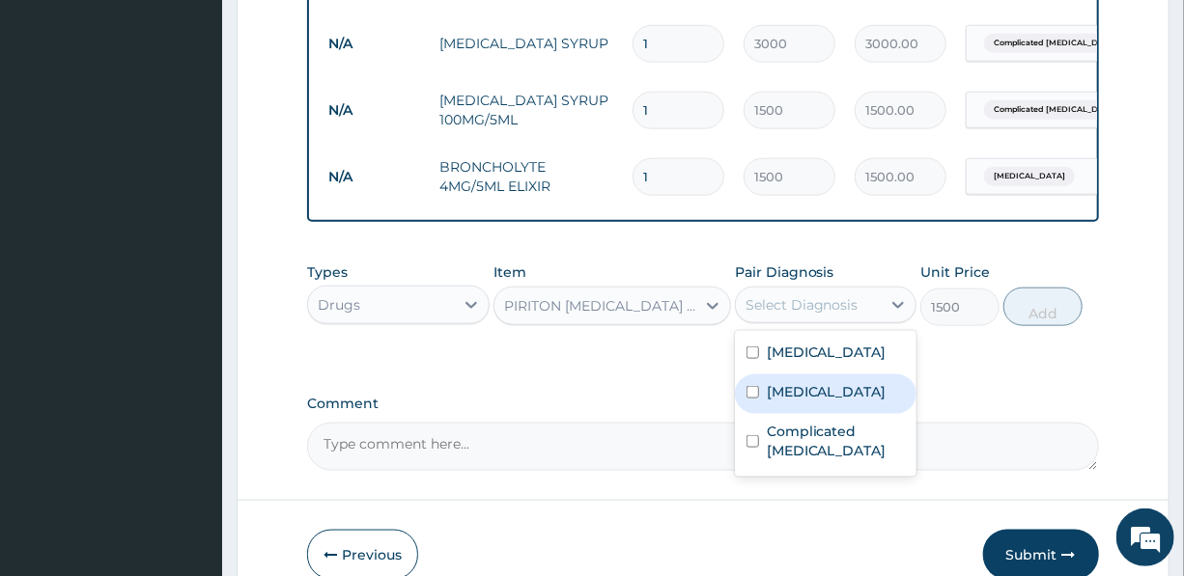
click at [814, 395] on label "[MEDICAL_DATA]" at bounding box center [827, 391] width 120 height 19
checkbox input "true"
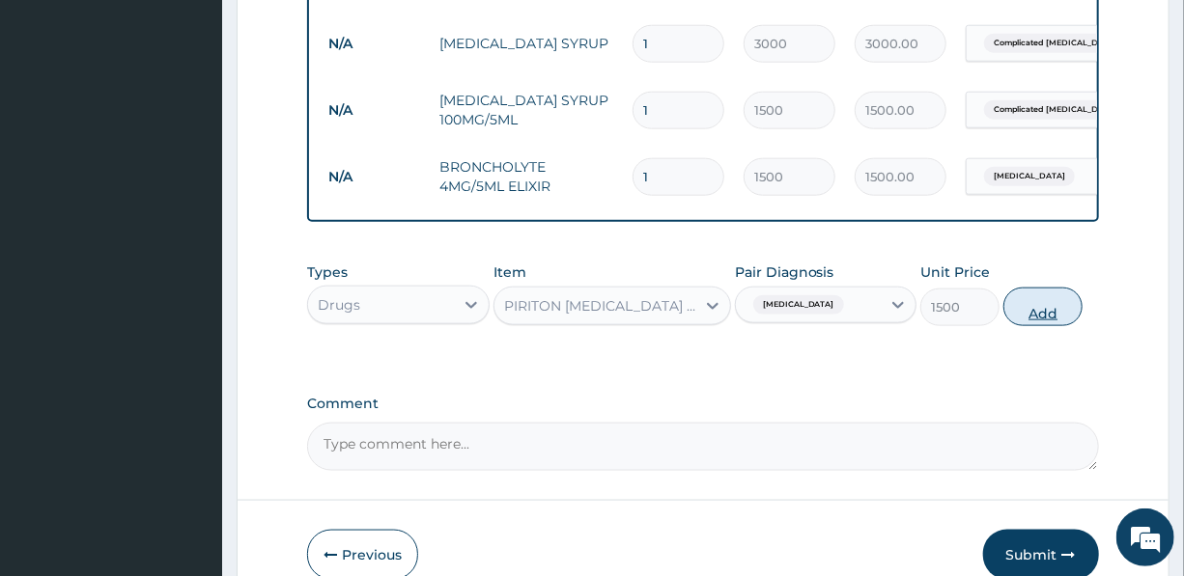
click at [1045, 303] on button "Add" at bounding box center [1042, 307] width 79 height 39
type input "0"
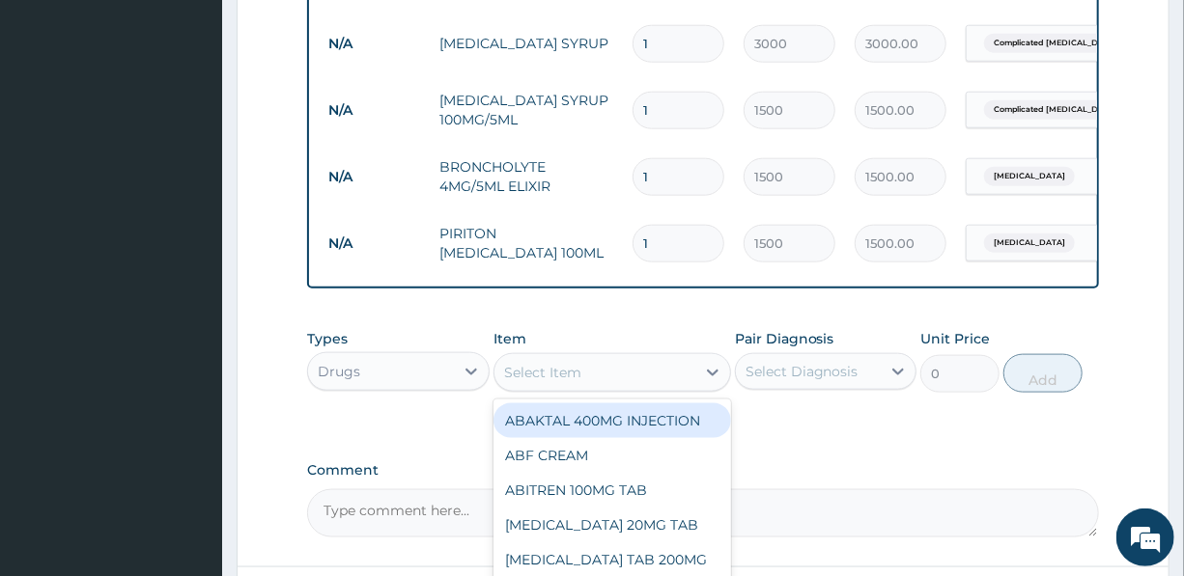
click at [573, 367] on div "Select Item" at bounding box center [542, 372] width 77 height 19
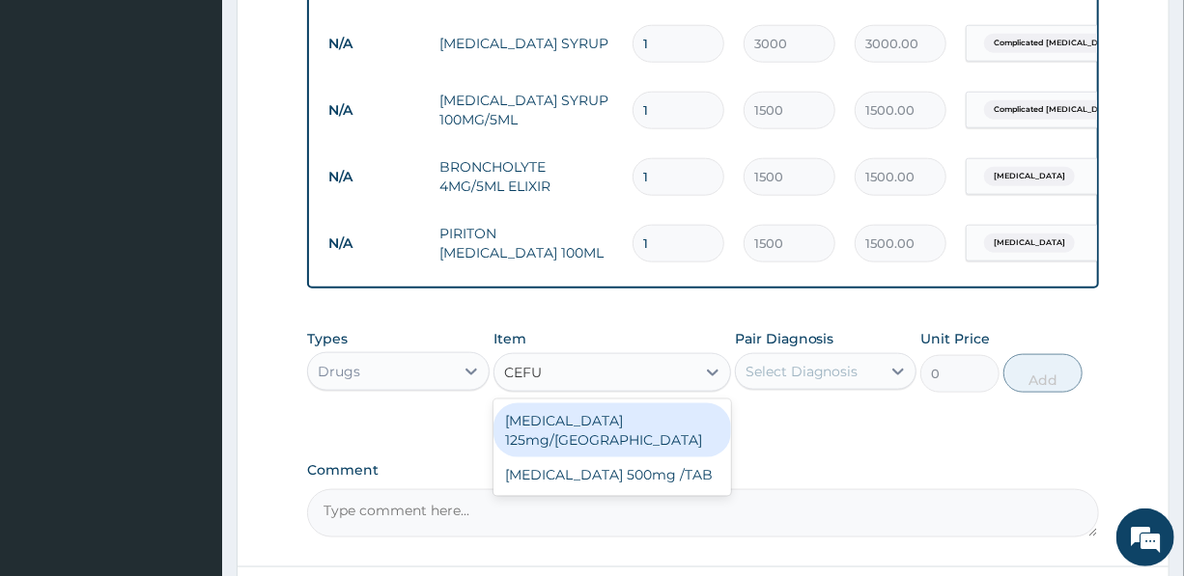
type input "CEFUR"
click at [645, 415] on div "[MEDICAL_DATA] 125mg/[GEOGRAPHIC_DATA]" at bounding box center [612, 431] width 238 height 54
type input "3000"
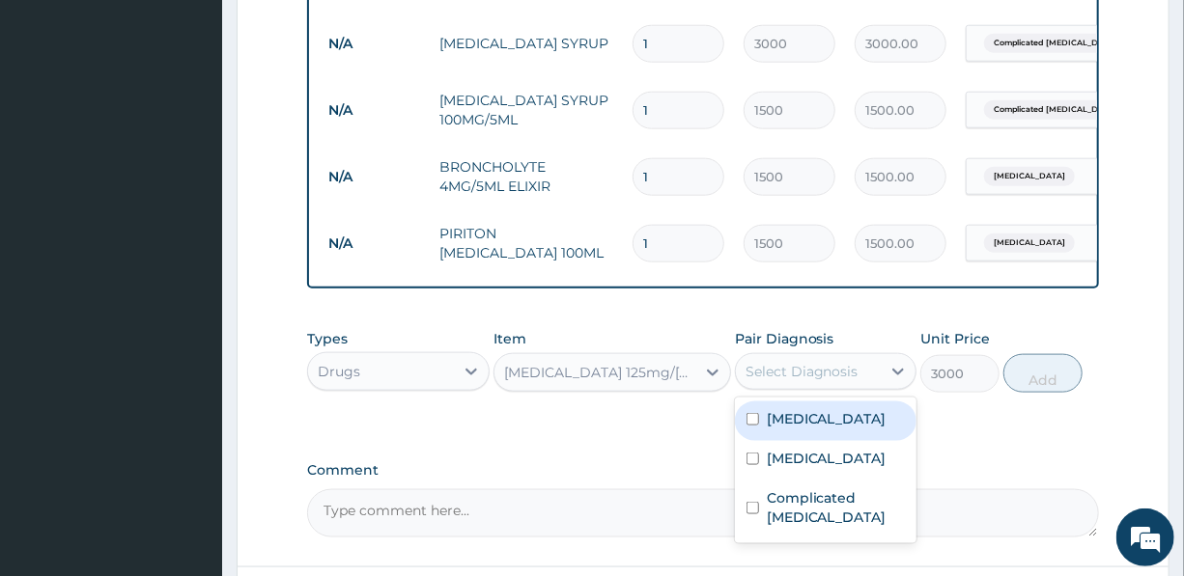
click at [801, 362] on div "Select Diagnosis" at bounding box center [801, 371] width 113 height 19
click at [843, 414] on div "[MEDICAL_DATA]" at bounding box center [826, 422] width 182 height 40
checkbox input "true"
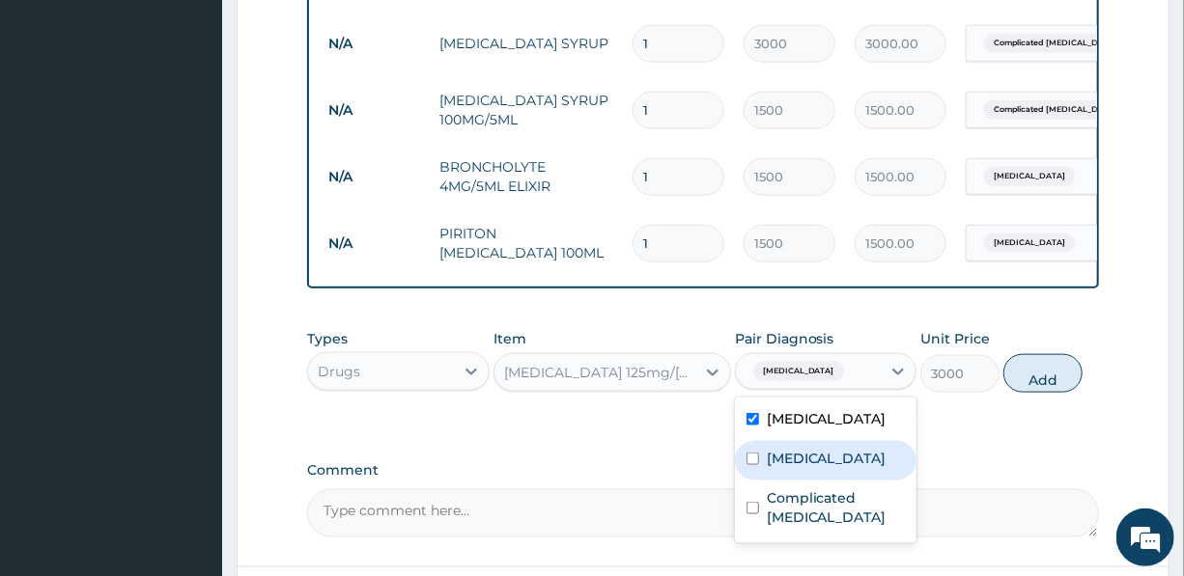
click at [836, 463] on label "[MEDICAL_DATA]" at bounding box center [827, 458] width 120 height 19
checkbox input "true"
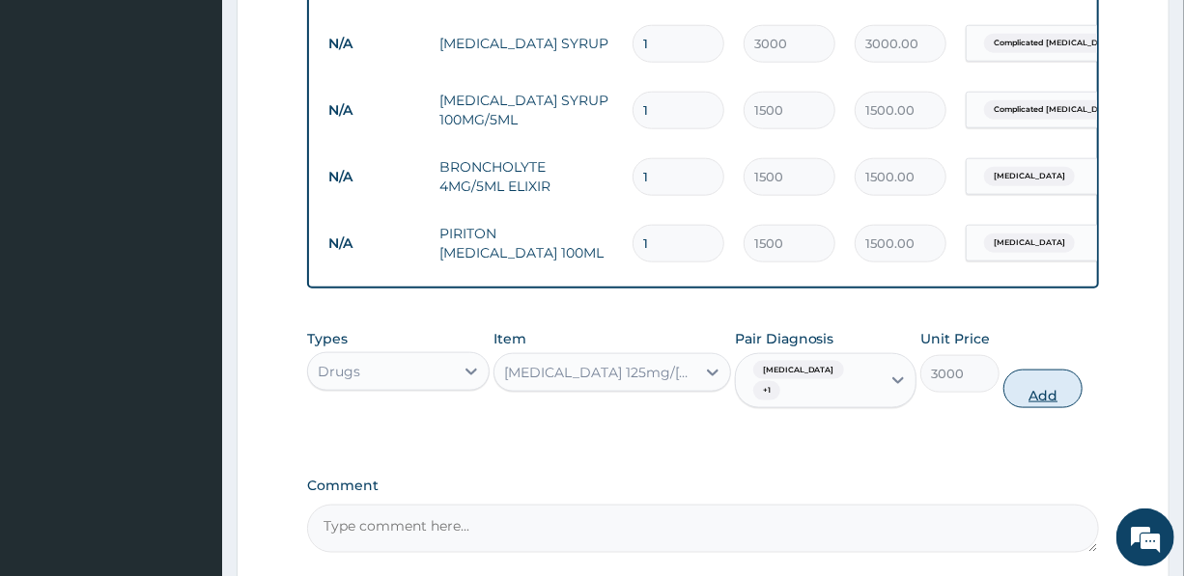
click at [1044, 373] on button "Add" at bounding box center [1042, 389] width 79 height 39
type input "0"
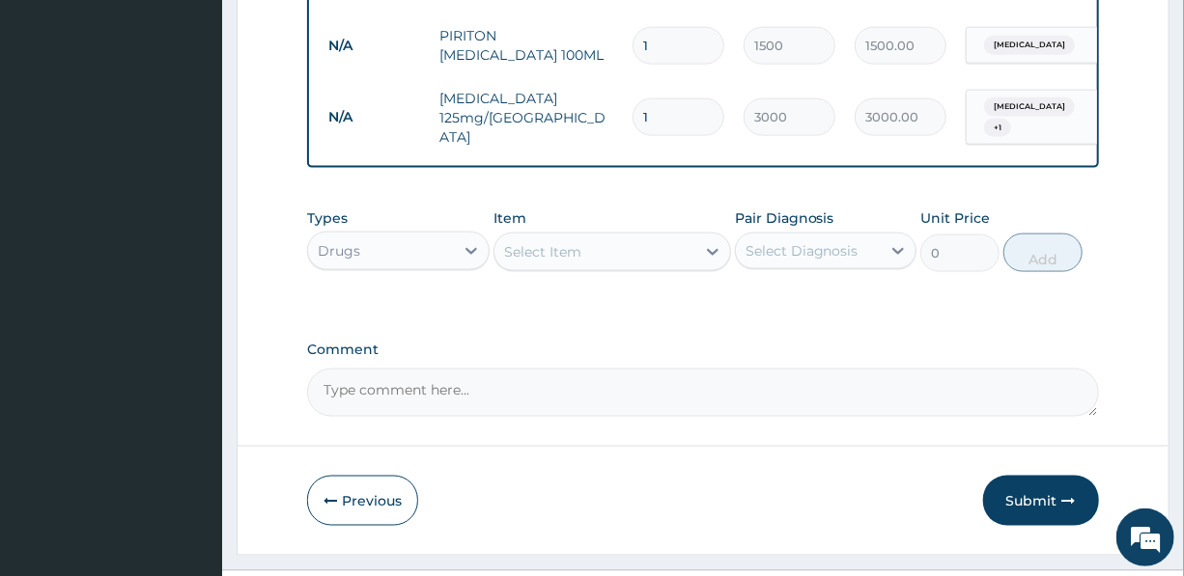
scroll to position [1149, 0]
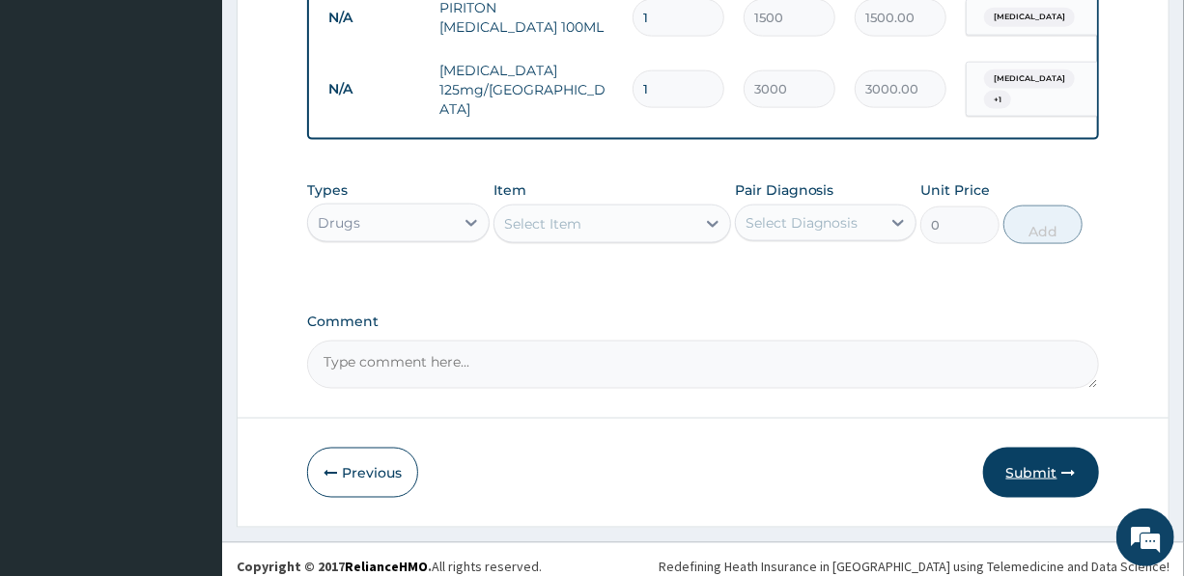
click at [1032, 448] on button "Submit" at bounding box center [1041, 473] width 116 height 50
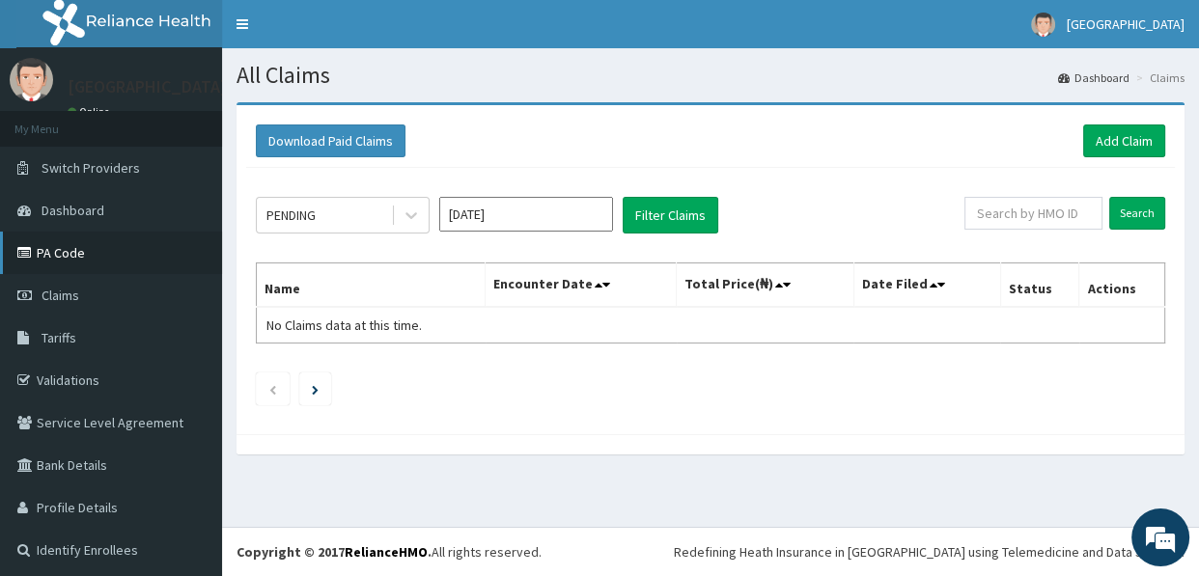
click at [69, 244] on link "PA Code" at bounding box center [111, 253] width 222 height 42
